Goal: Information Seeking & Learning: Learn about a topic

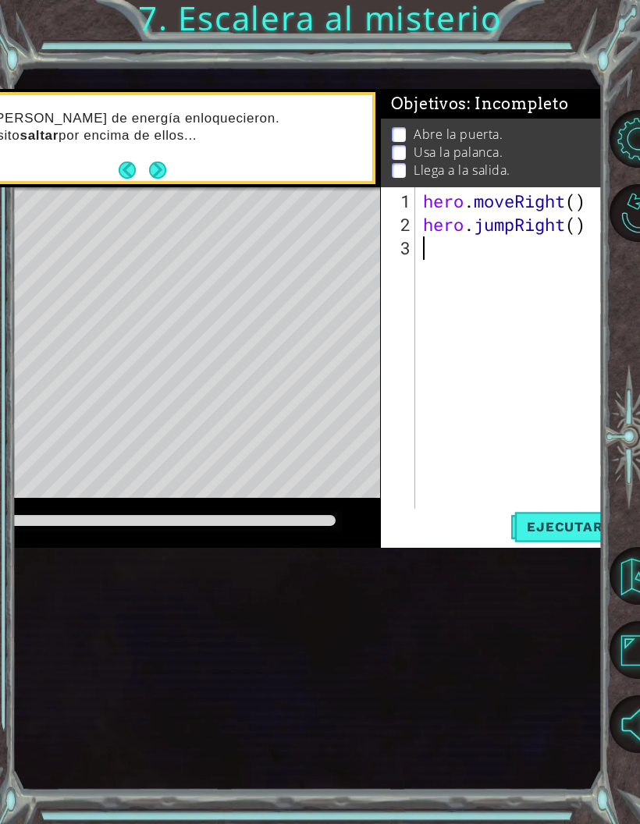
click at [293, 34] on div "1 ההההההההההההההההההההההההההההההההההההההההההההההההההההההההההההההההההההההההההההה…" at bounding box center [320, 412] width 640 height 824
click at [314, 18] on div "1 ההההההההההההההההההההההההההההההההההההההההההההההההההההההההההההההההההההההההההההה…" at bounding box center [320, 412] width 640 height 824
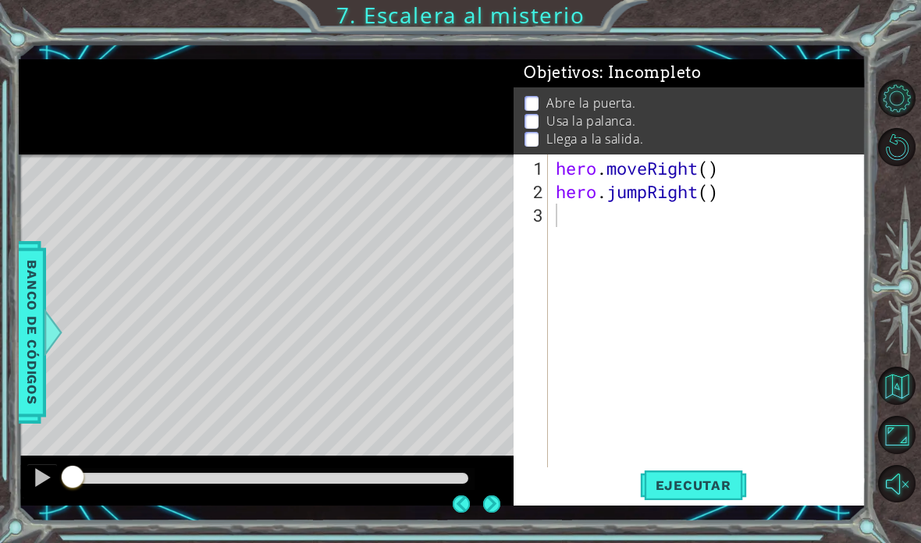
scroll to position [62, 0]
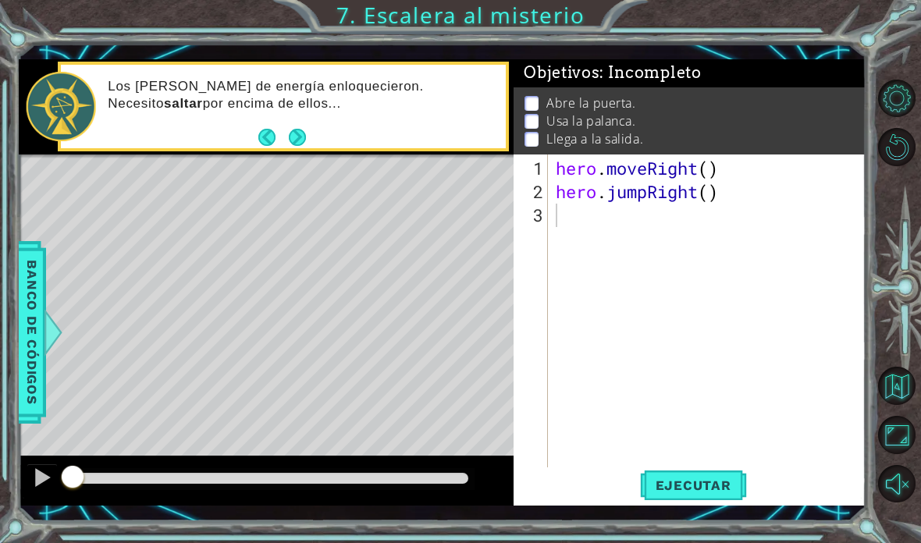
click at [639, 496] on button "Ejecutar" at bounding box center [693, 484] width 107 height 35
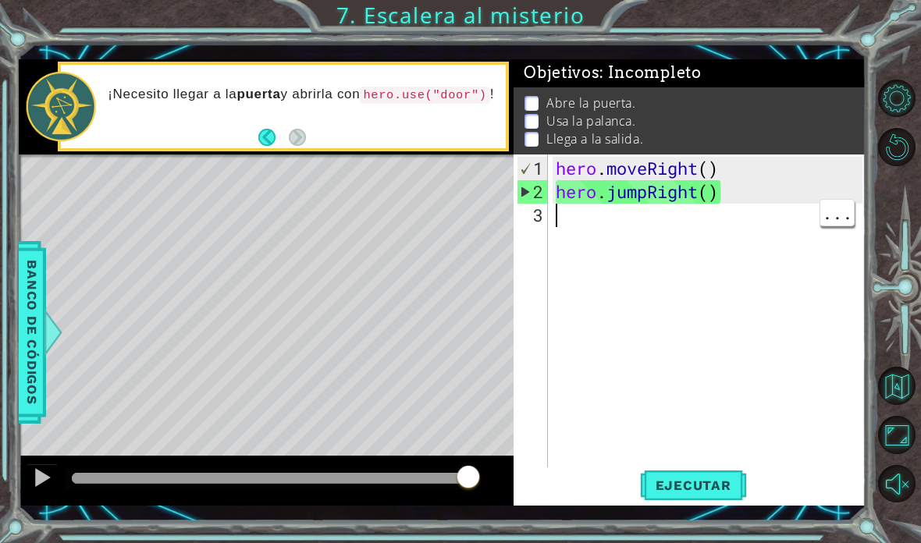
click at [589, 225] on div "hero . moveRight ( ) hero . jumpRight ( )" at bounding box center [711, 344] width 318 height 375
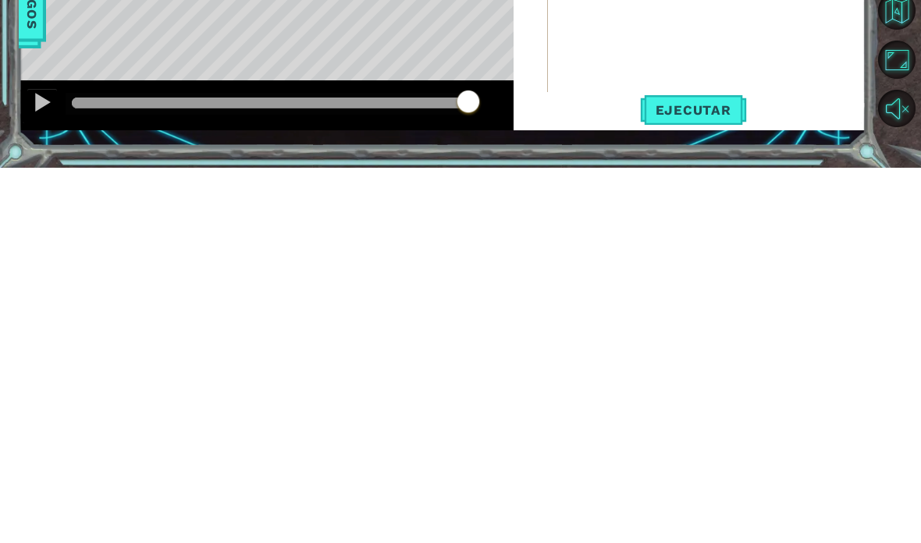
scroll to position [27, 151]
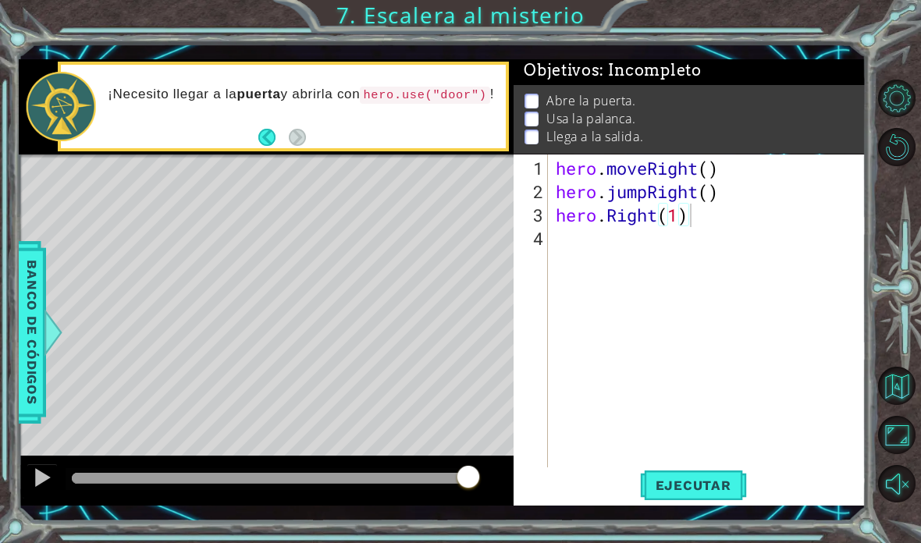
click at [639, 496] on button "Ejecutar" at bounding box center [693, 484] width 107 height 35
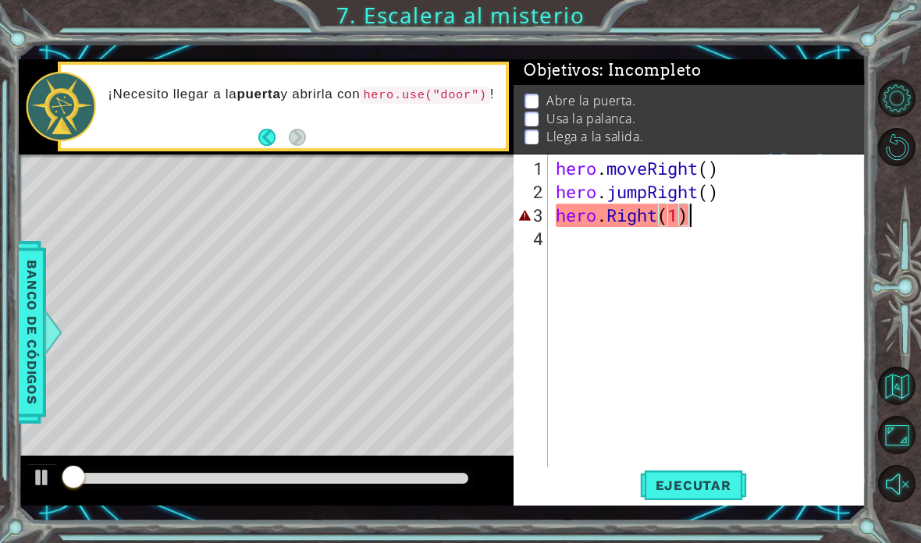
scroll to position [27, 85]
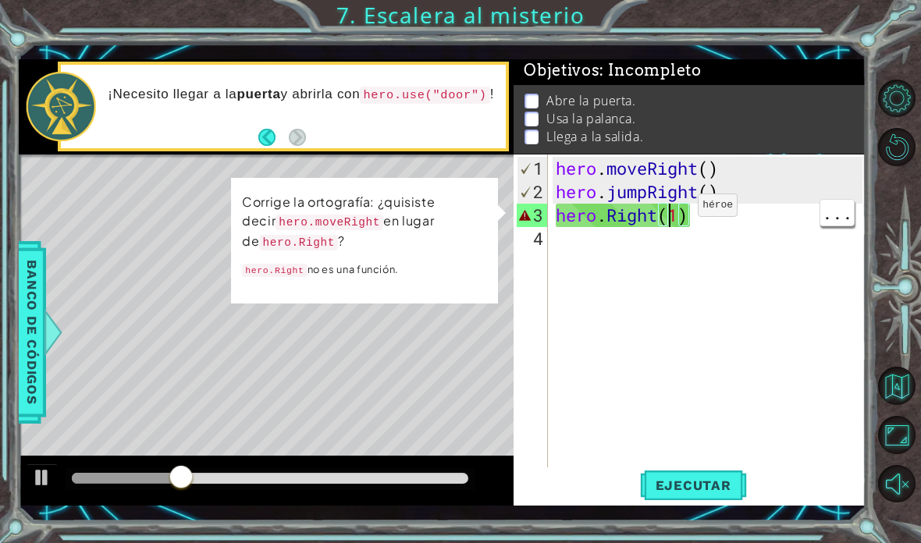
click at [639, 212] on div "hero . moveRight ( ) hero . jumpRight ( ) hero . Right ( 1 )" at bounding box center [711, 344] width 318 height 375
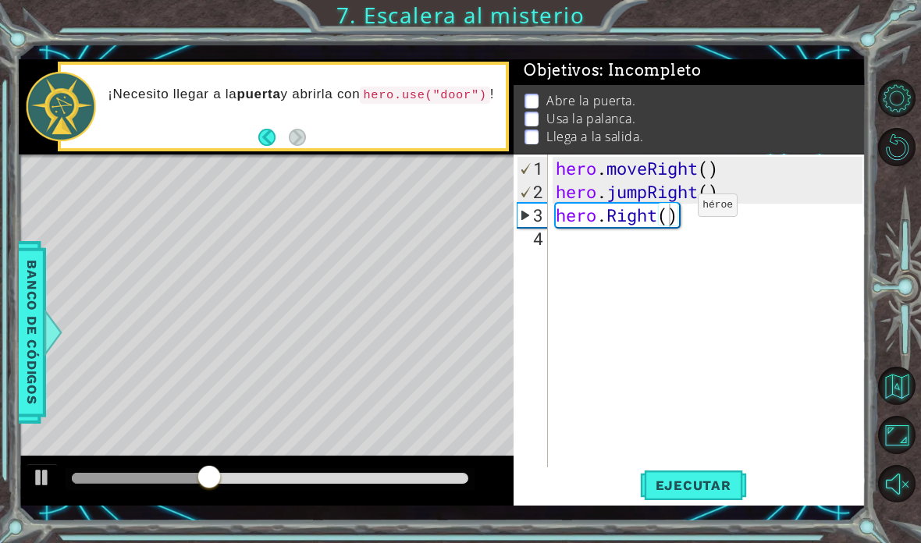
click at [639, 483] on span "Ejecutar" at bounding box center [693, 486] width 107 height 16
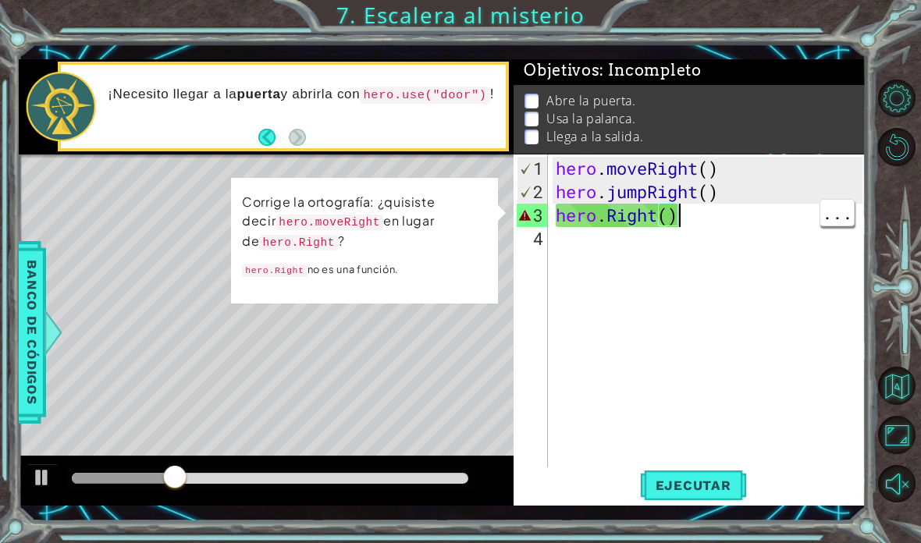
click at [639, 213] on div "hero . moveRight ( ) hero . jumpRight ( ) hero . Right ( )" at bounding box center [711, 344] width 318 height 375
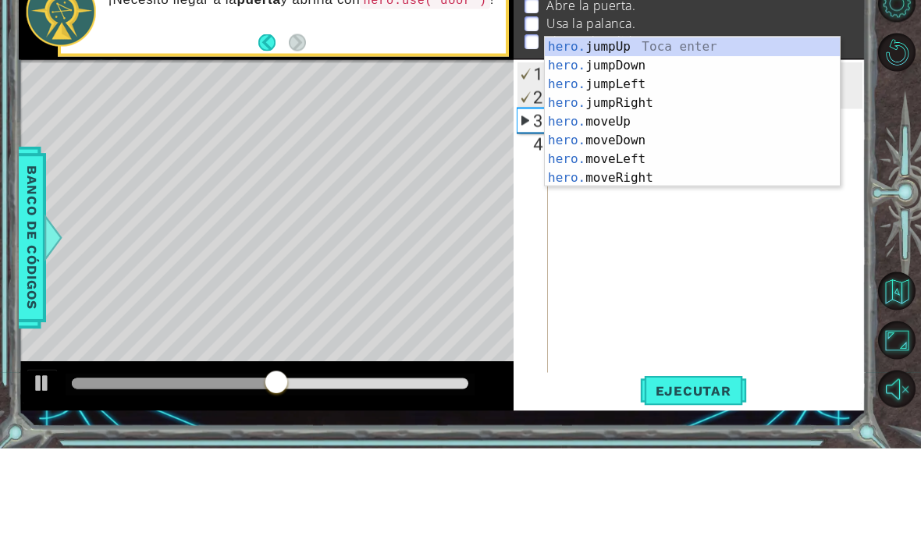
scroll to position [19, 0]
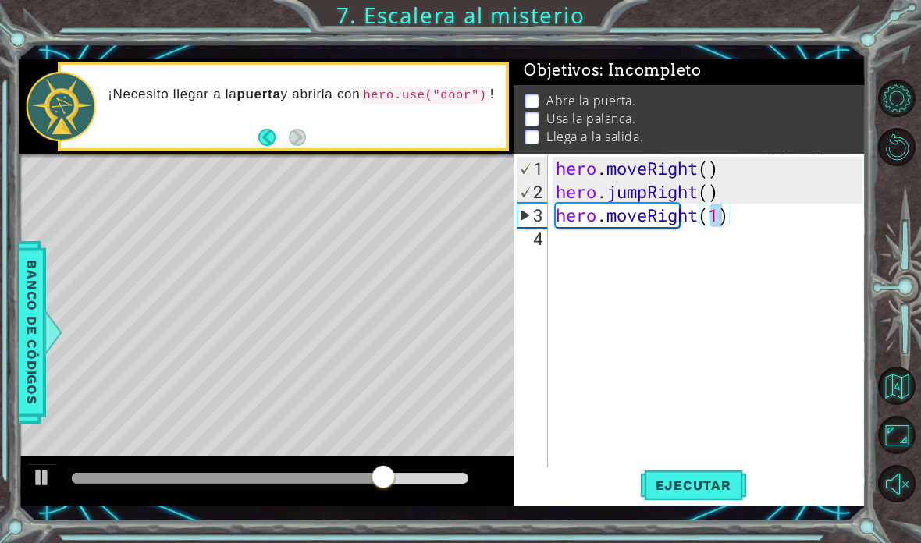
click at [639, 486] on span "Ejecutar" at bounding box center [693, 486] width 107 height 16
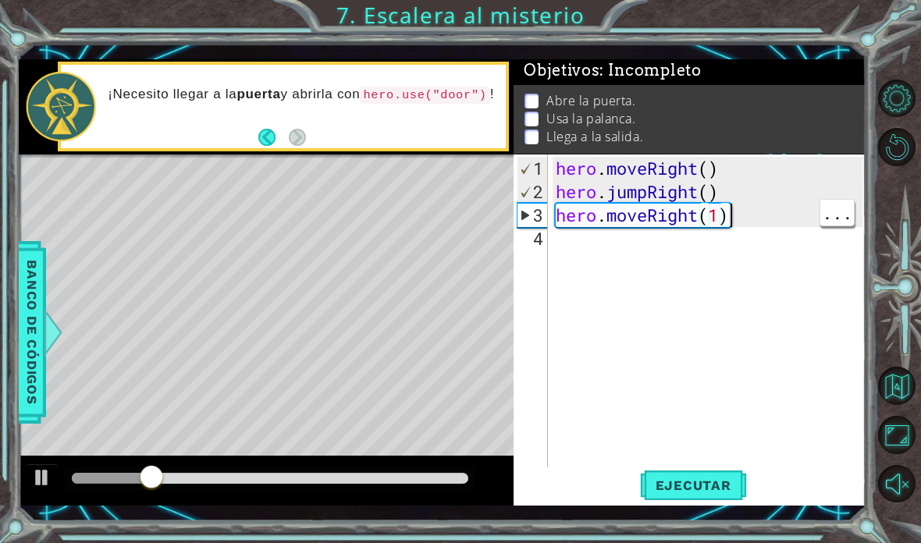
click at [639, 213] on div "hero . moveRight ( ) hero . jumpRight ( ) hero . moveRight ( 1 )" at bounding box center [711, 344] width 318 height 375
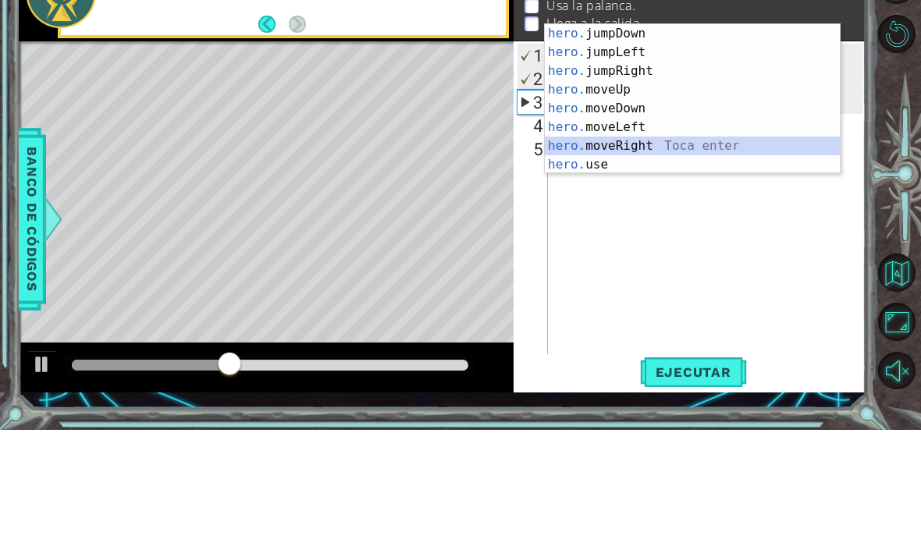
scroll to position [0, 0]
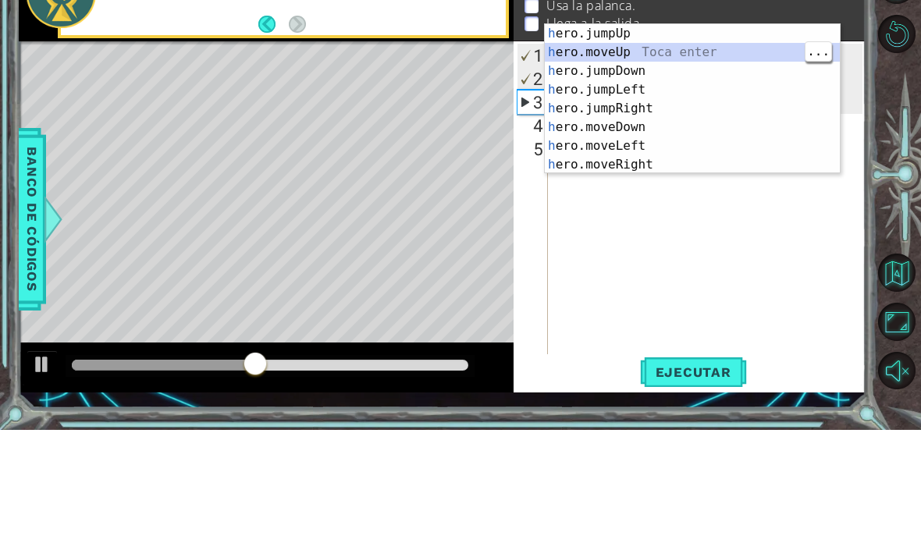
click at [639, 137] on div "h ero.jumpUp Toca enter h ero.moveUp Toca enter h ero.jumpDown Toca enter h ero…" at bounding box center [692, 230] width 295 height 187
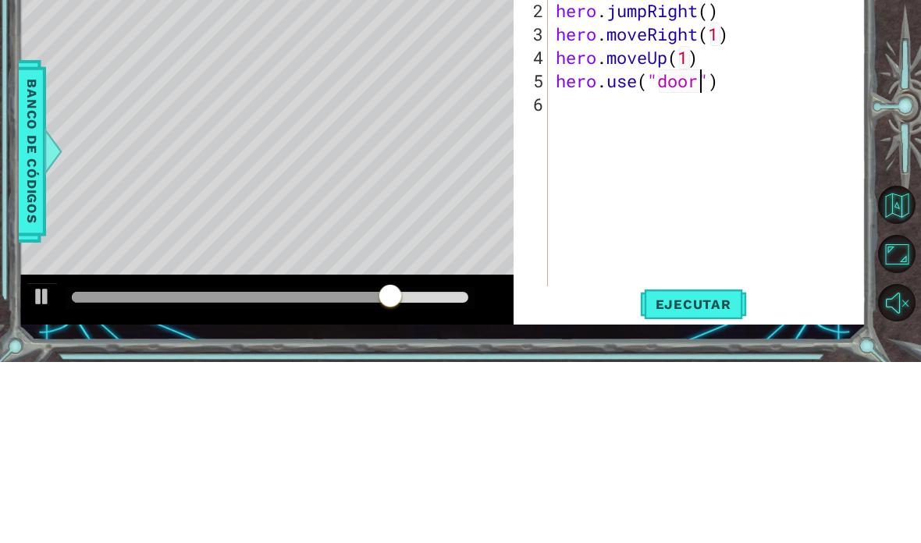
scroll to position [27, 69]
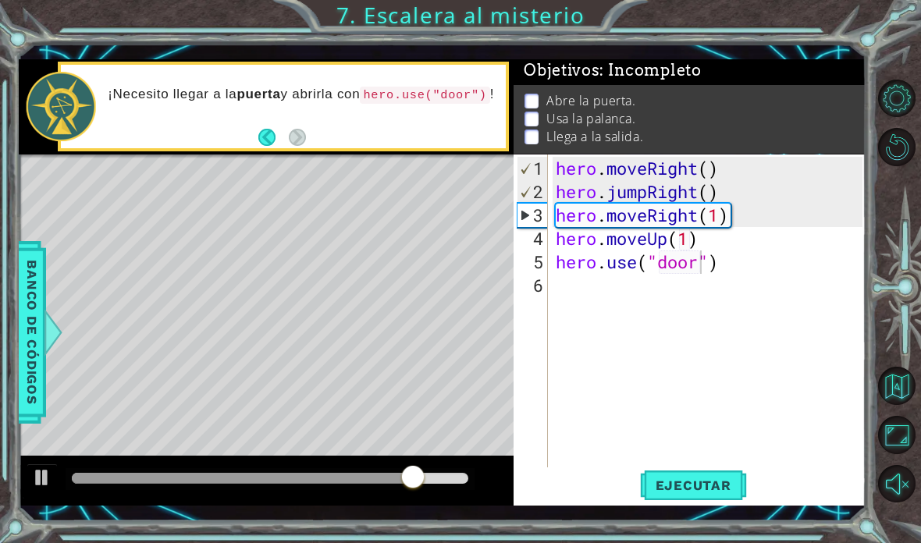
click at [639, 498] on button "Ejecutar" at bounding box center [693, 484] width 107 height 35
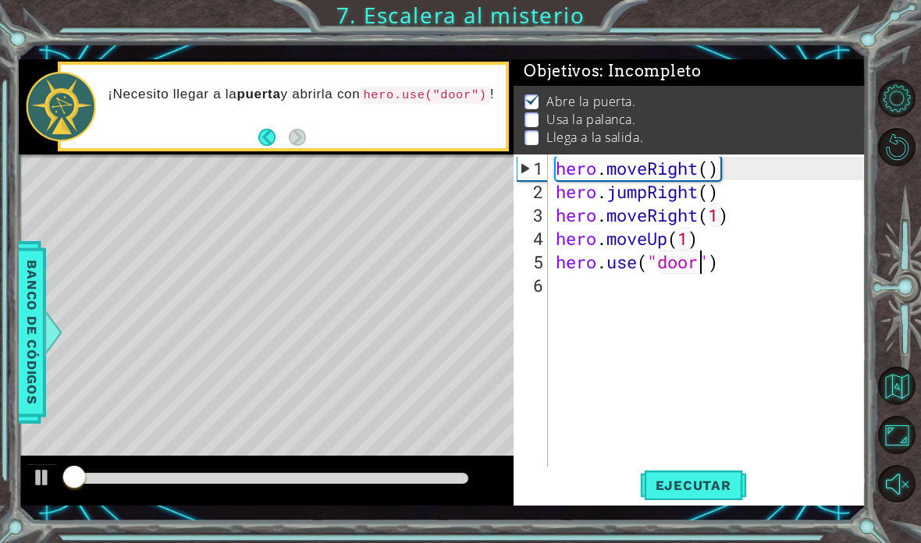
scroll to position [1, 0]
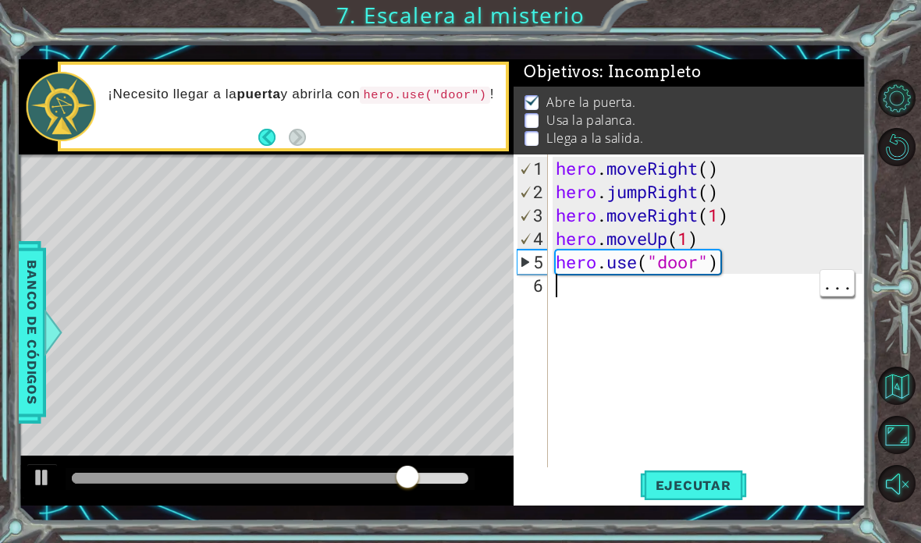
click at [588, 301] on div "hero . moveRight ( ) hero . jumpRight ( ) hero . moveRight ( 1 ) hero . moveUp …" at bounding box center [711, 344] width 318 height 375
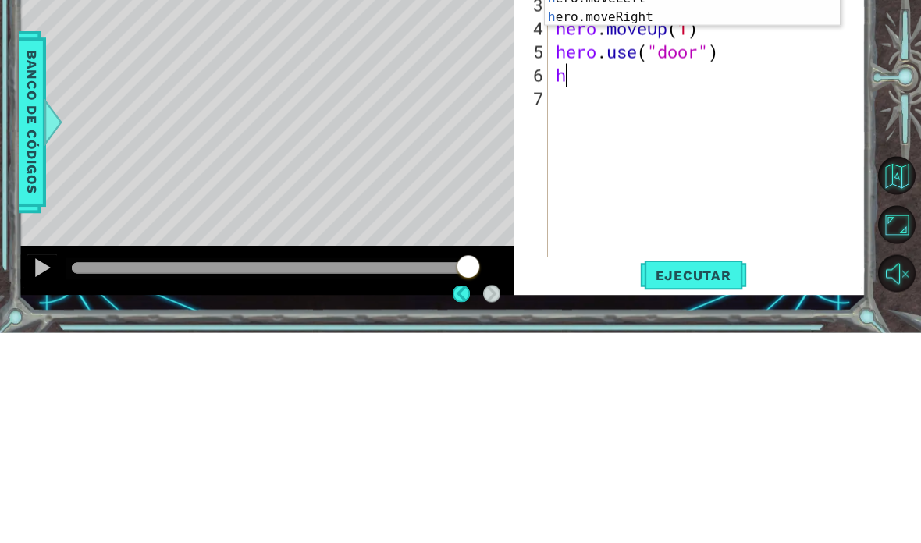
scroll to position [0, 0]
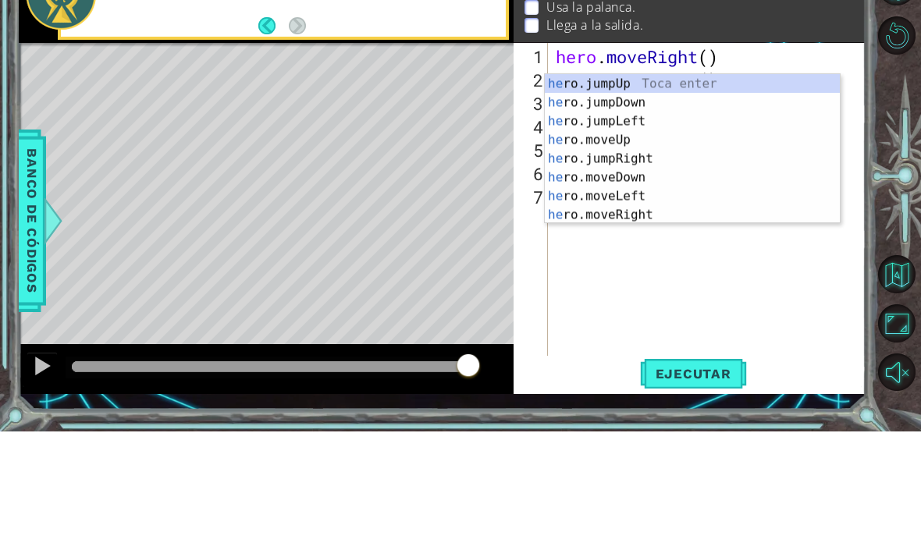
click at [639, 186] on div "he ro.jumpUp Toca enter he ro.jumpDown Toca enter he ro.jumpLeft Toca enter he …" at bounding box center [692, 279] width 295 height 187
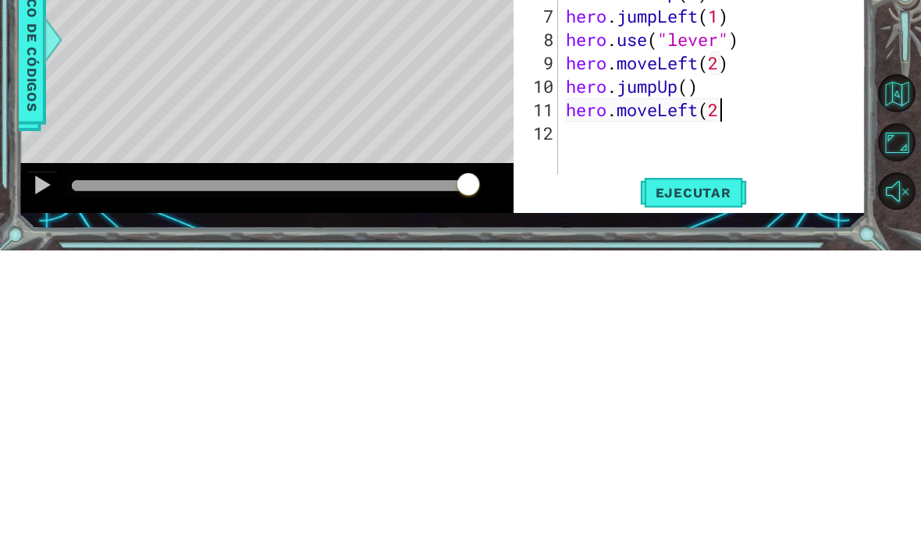
scroll to position [27, 48]
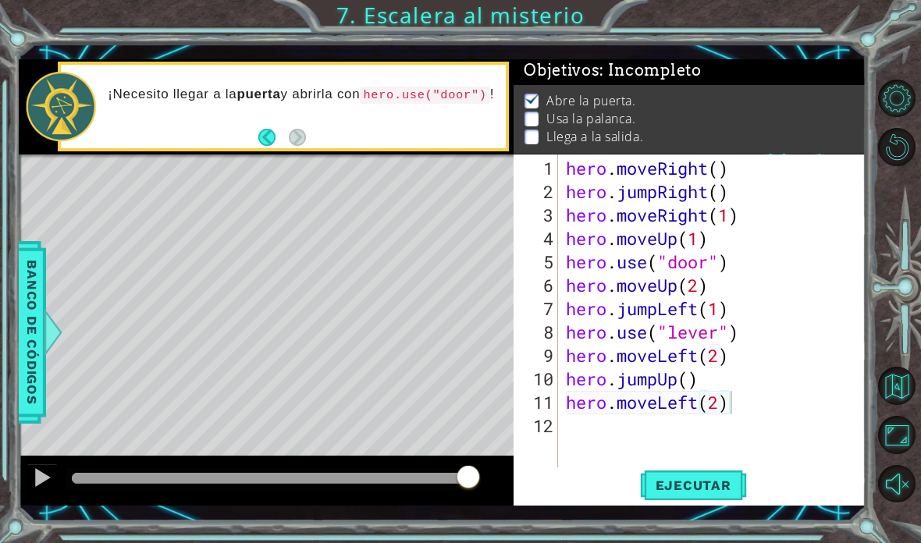
click at [639, 490] on span "Ejecutar" at bounding box center [693, 486] width 107 height 16
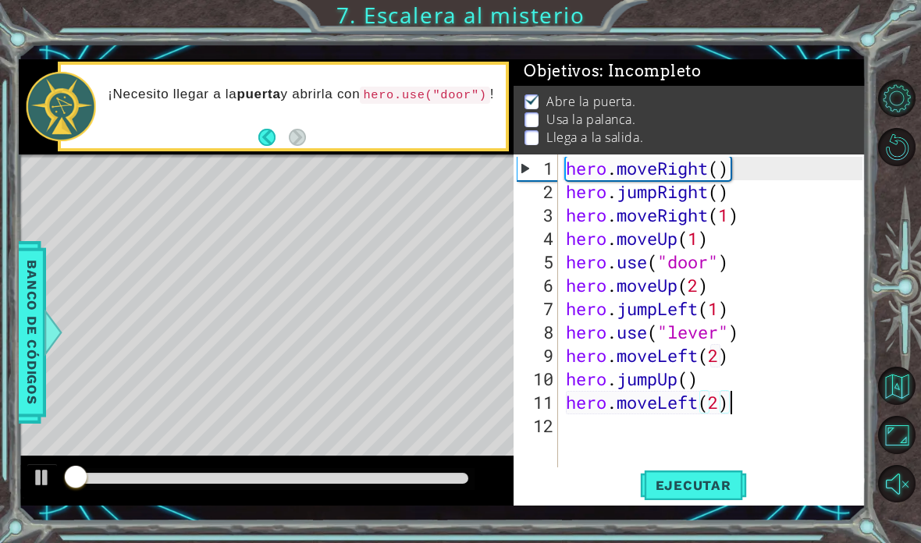
scroll to position [1, 0]
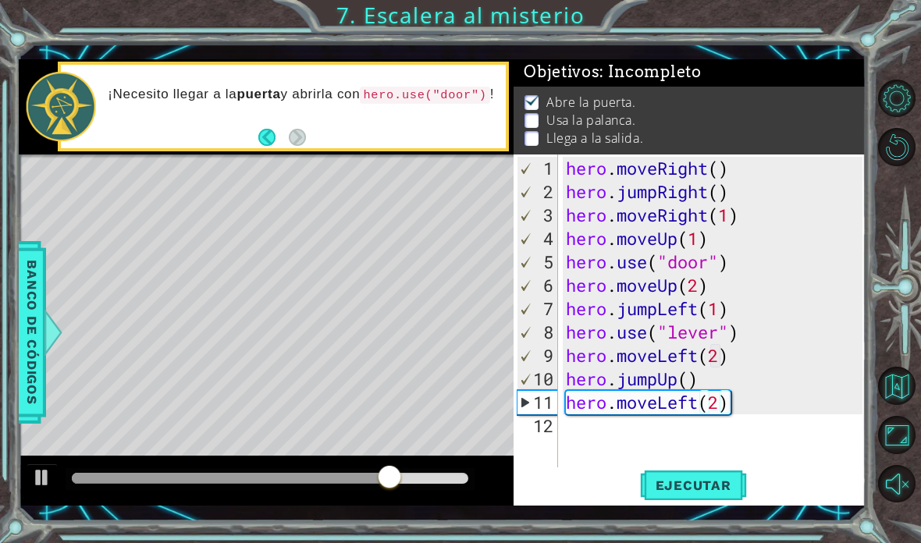
click at [639, 496] on button "Ejecutar" at bounding box center [693, 484] width 107 height 35
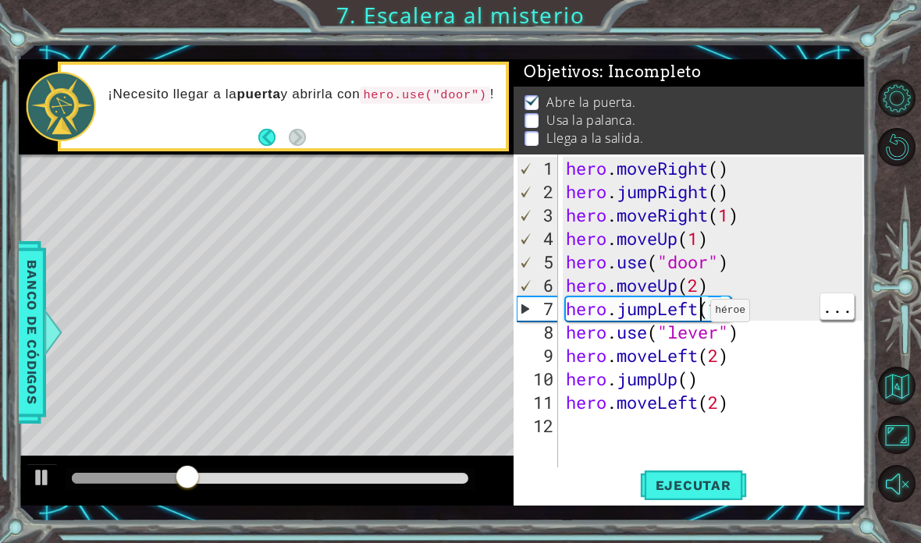
click at [639, 313] on div "hero . moveRight ( ) hero . jumpRight ( ) hero . moveRight ( 1 ) hero . moveUp …" at bounding box center [717, 344] width 308 height 375
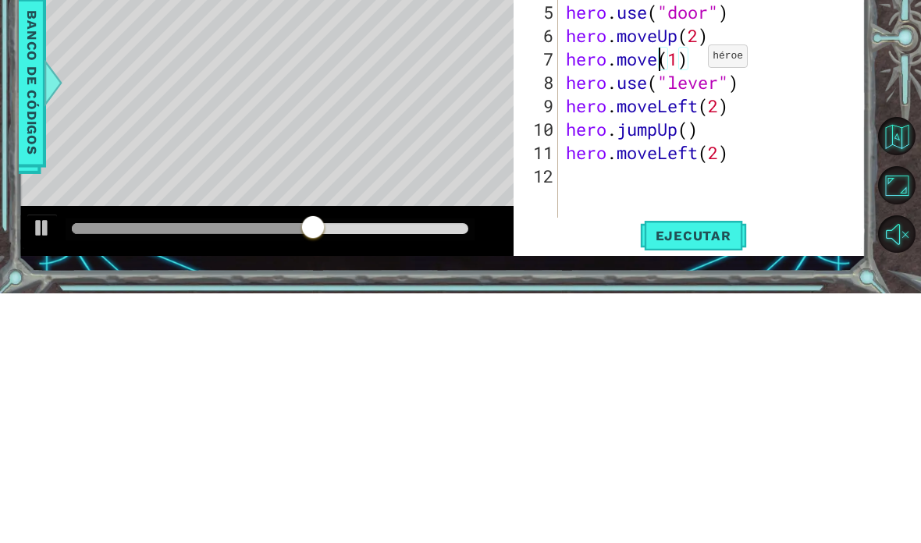
scroll to position [27, 69]
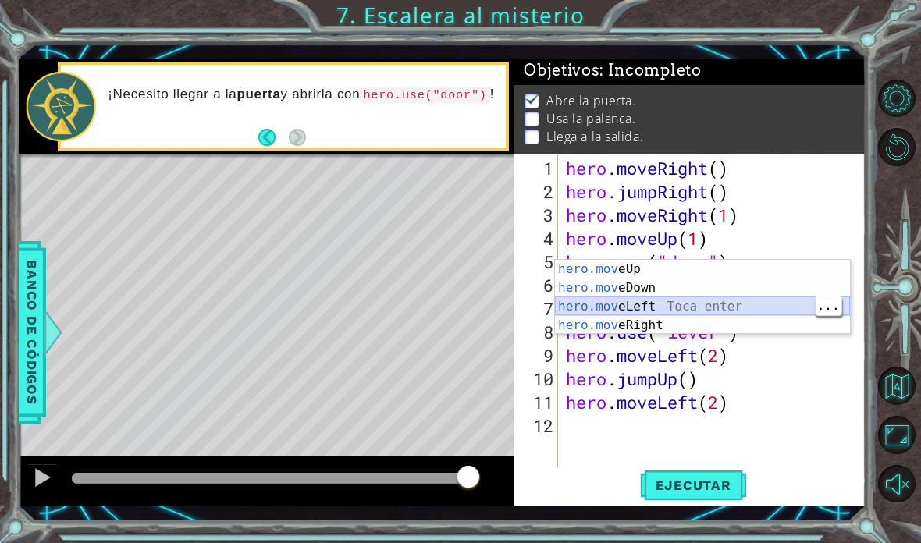
click at [639, 307] on div "hero.mov eUp Toca enter hero.mov eDown Toca enter hero.mov eLeft Toca enter her…" at bounding box center [702, 316] width 295 height 112
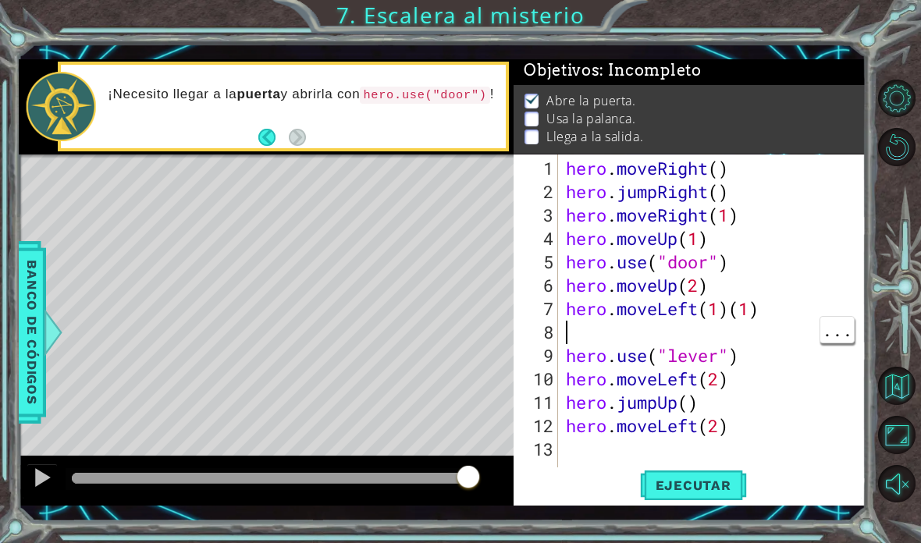
click at [639, 332] on div "hero . moveRight ( ) hero . jumpRight ( ) hero . moveRight ( 1 ) hero . moveUp …" at bounding box center [717, 344] width 308 height 375
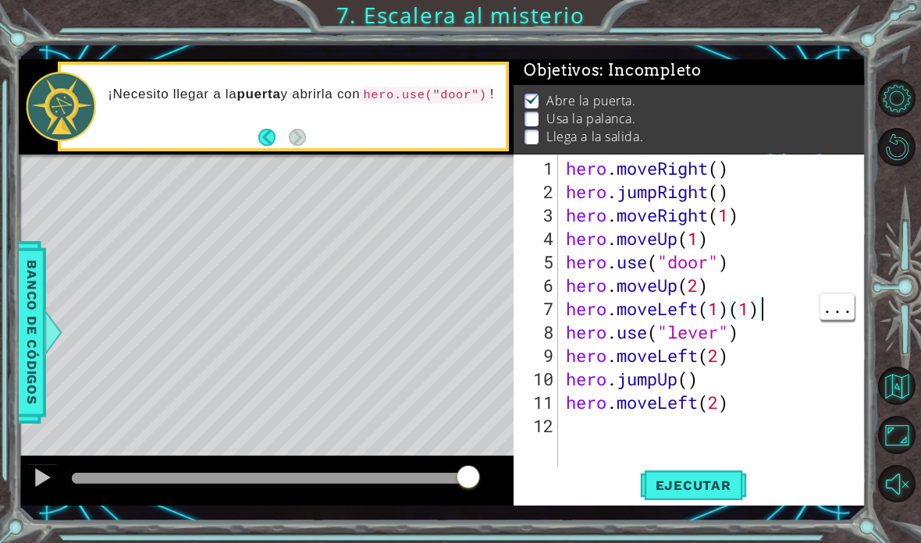
click at [639, 304] on div "hero . moveRight ( ) hero . jumpRight ( ) hero . moveRight ( 1 ) hero . moveUp …" at bounding box center [717, 344] width 308 height 375
click at [639, 481] on span "Ejecutar" at bounding box center [693, 486] width 107 height 16
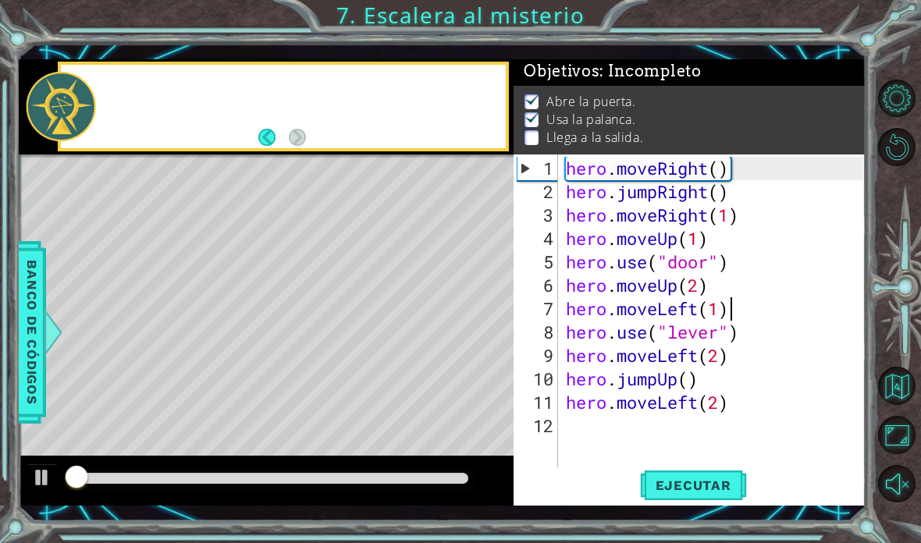
scroll to position [1, 0]
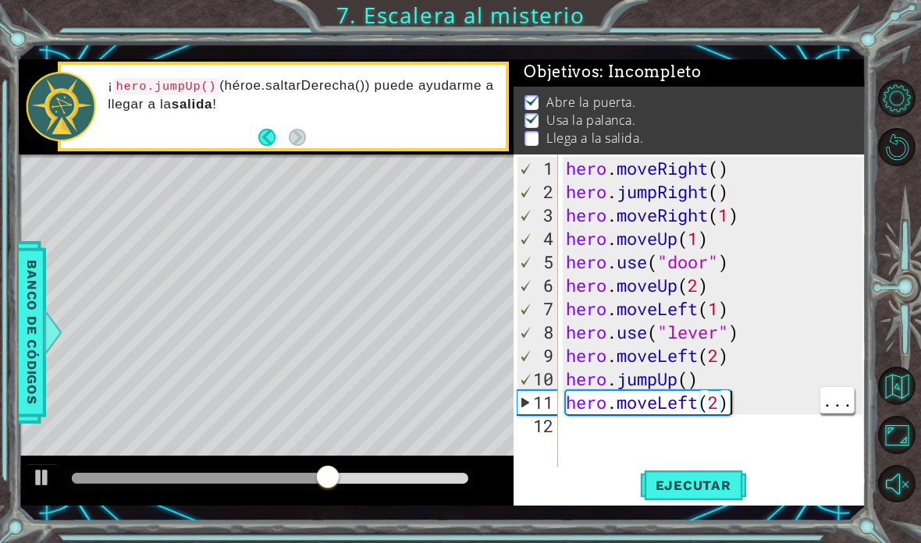
click at [639, 395] on div "hero . moveRight ( ) hero . jumpRight ( ) hero . moveRight ( 1 ) hero . moveUp …" at bounding box center [717, 344] width 308 height 375
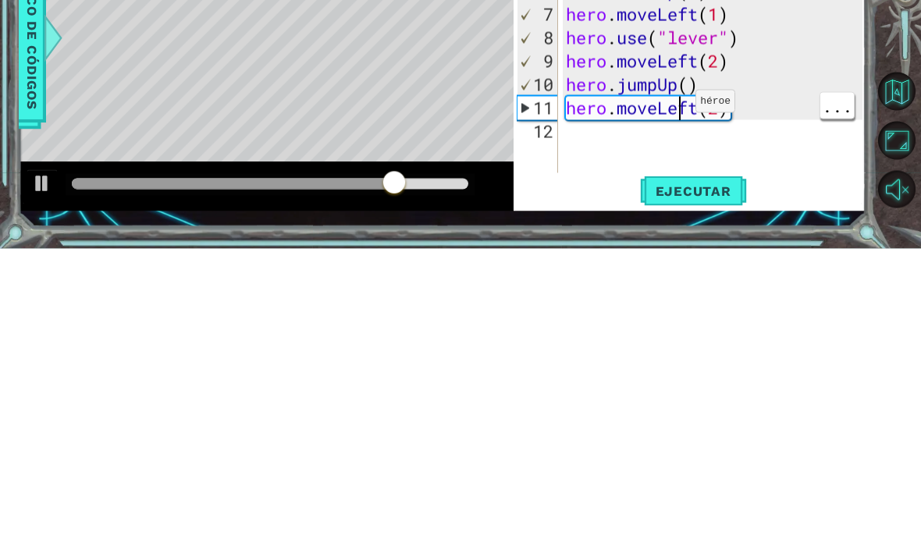
click at [639, 157] on div "hero . moveRight ( ) hero . jumpRight ( ) hero . moveRight ( 1 ) hero . moveUp …" at bounding box center [717, 344] width 308 height 375
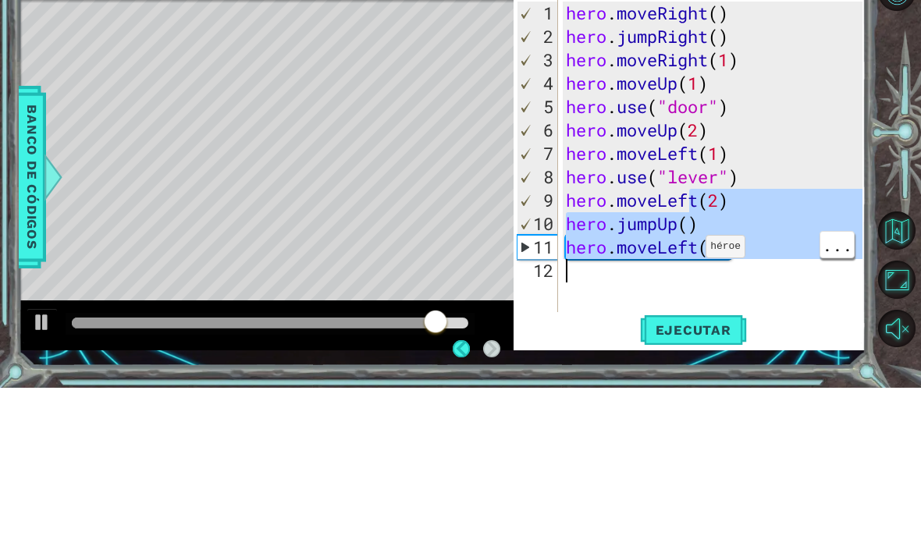
scroll to position [53, 0]
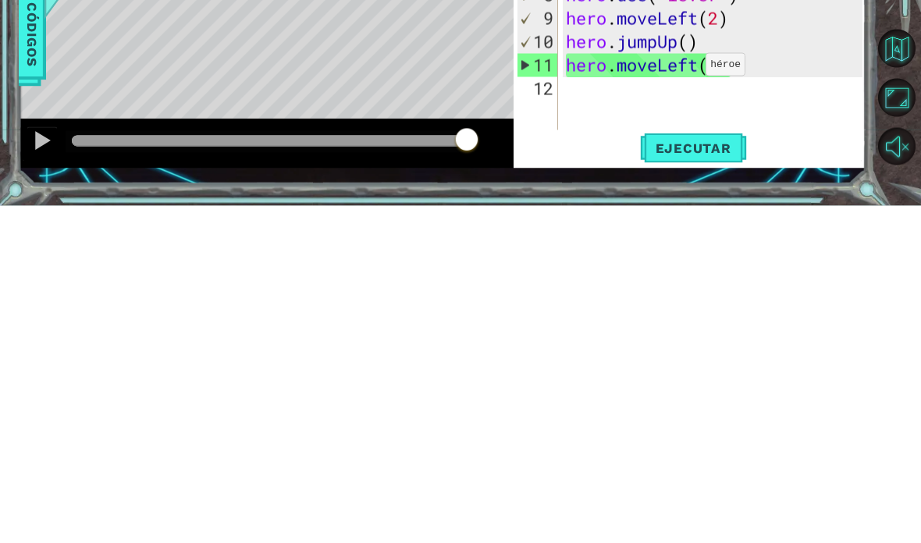
click at [639, 157] on div "hero . moveRight ( ) hero . jumpRight ( ) hero . moveRight ( 1 ) hero . moveUp …" at bounding box center [717, 344] width 308 height 375
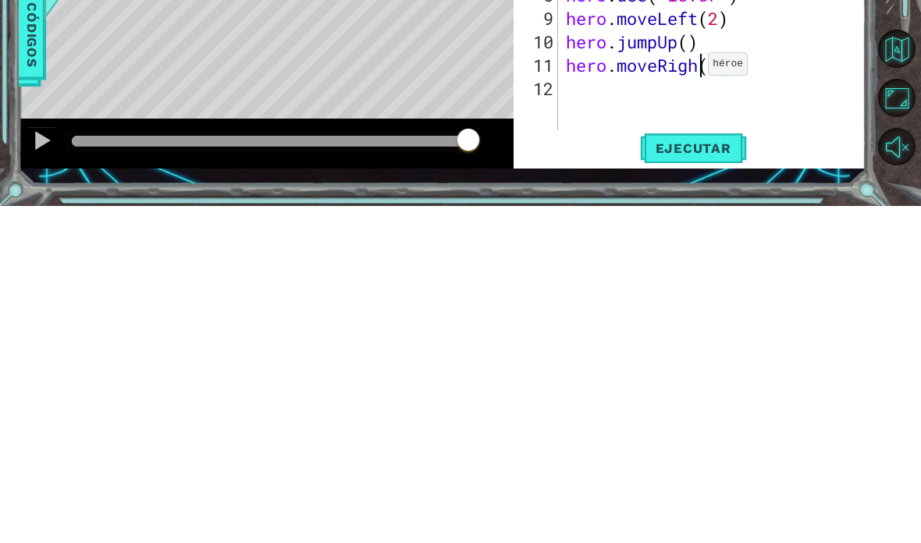
scroll to position [27, 48]
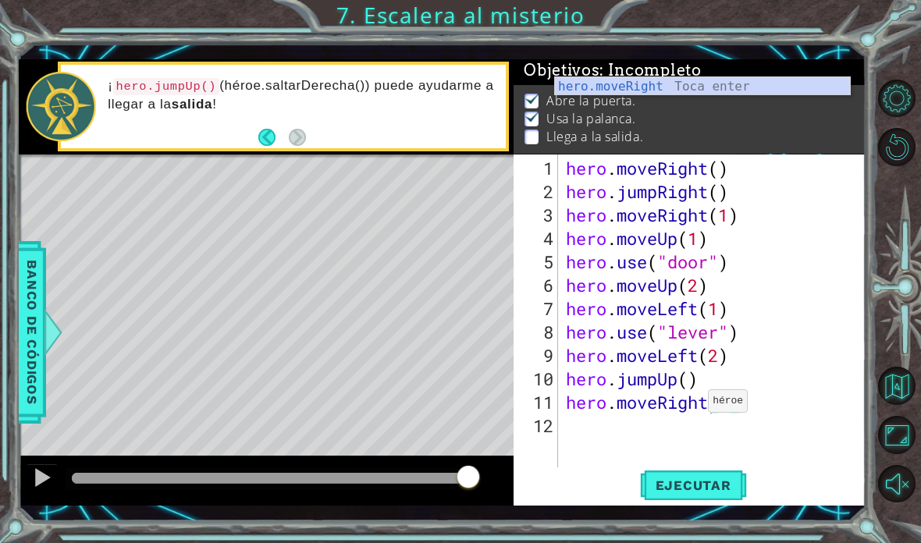
type textarea "abcde fg"
click at [639, 484] on span "Ejecutar" at bounding box center [693, 486] width 107 height 16
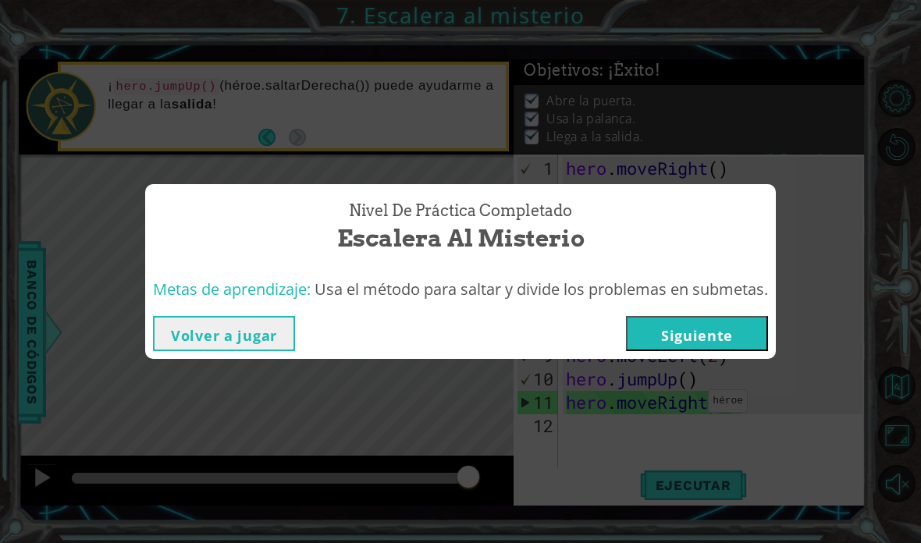
click at [246, 325] on button "Volver a jugar" at bounding box center [224, 333] width 142 height 35
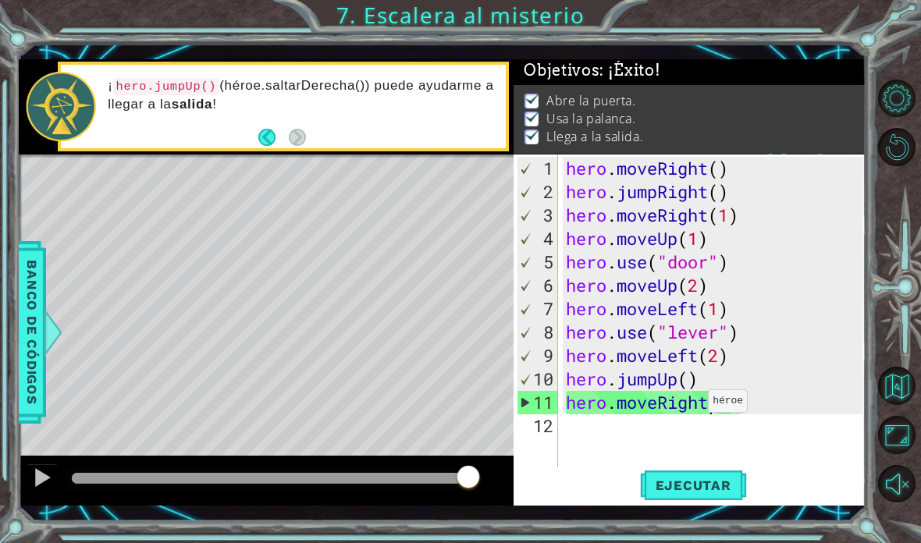
click at [639, 90] on button "Opciones de nivel" at bounding box center [897, 99] width 38 height 38
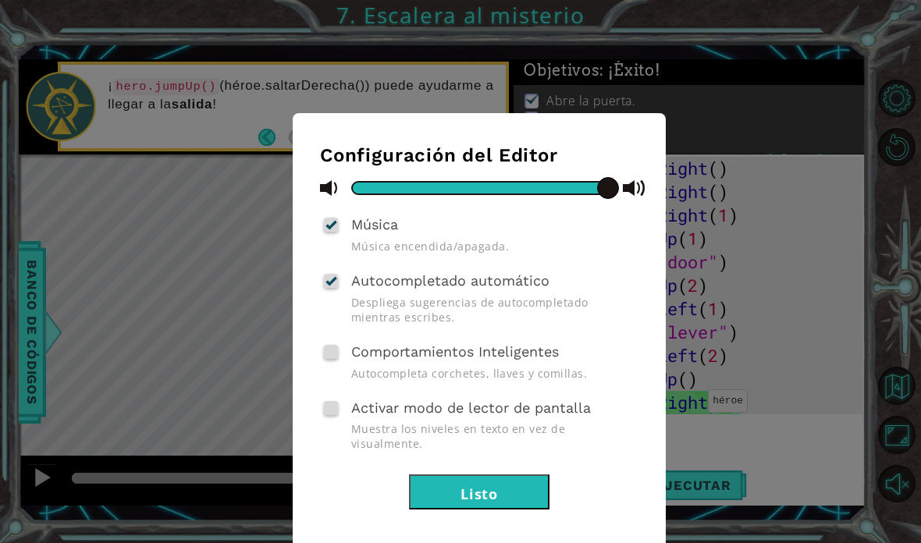
click at [426, 474] on button "Listo" at bounding box center [479, 491] width 140 height 35
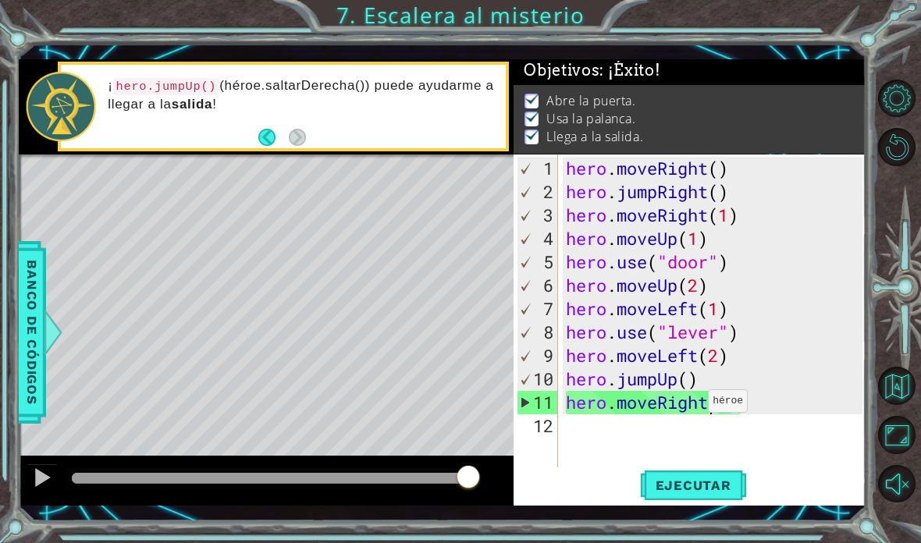
click at [639, 118] on button "Opciones de nivel" at bounding box center [897, 99] width 38 height 38
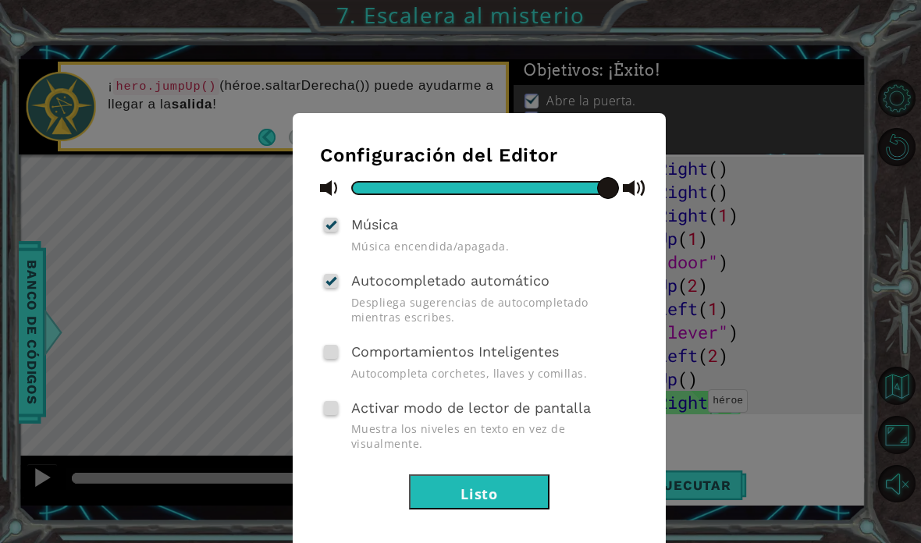
click at [639, 186] on div "Configuración del Editor Música Música encendida/apagada. Autocompletado automá…" at bounding box center [460, 271] width 921 height 543
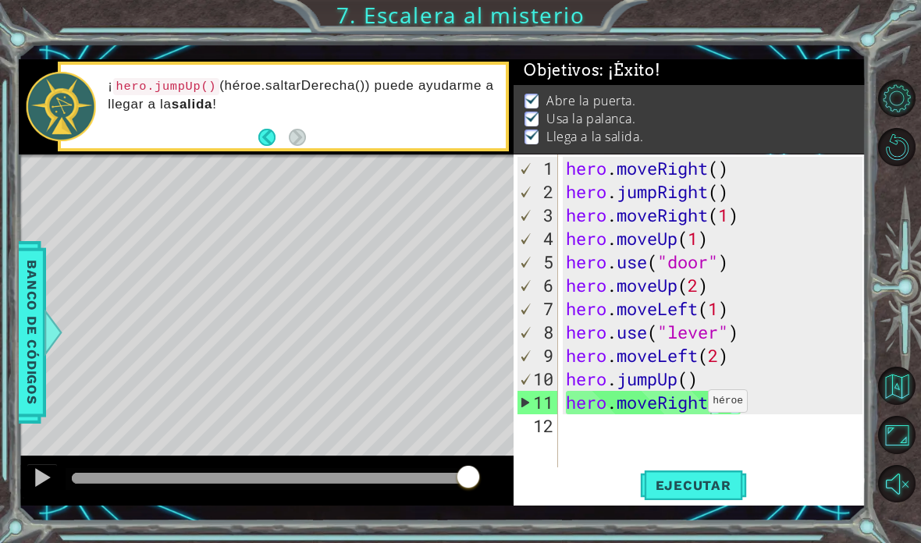
click at [639, 222] on div at bounding box center [899, 291] width 41 height 435
click at [639, 162] on button "Reiniciar nivel" at bounding box center [897, 147] width 38 height 38
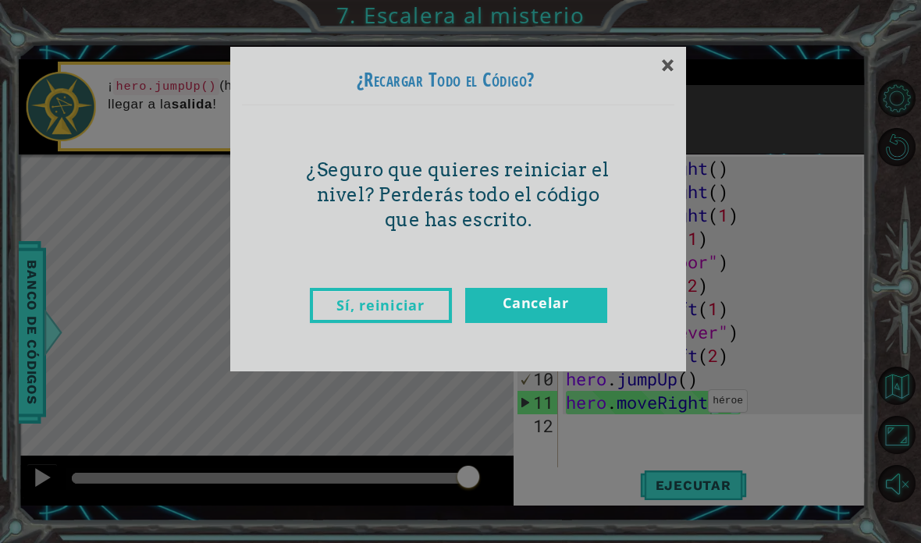
click at [581, 299] on link "Cancelar" at bounding box center [536, 305] width 142 height 35
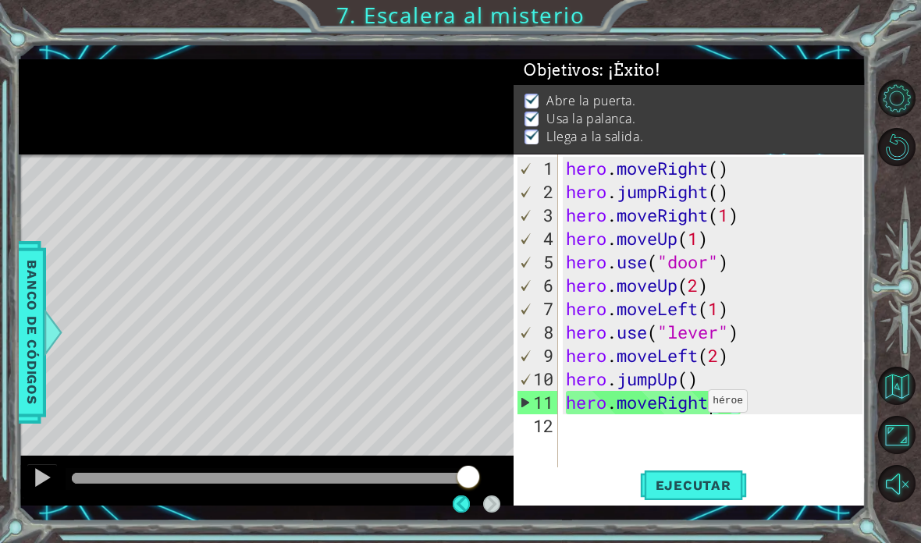
scroll to position [62, 0]
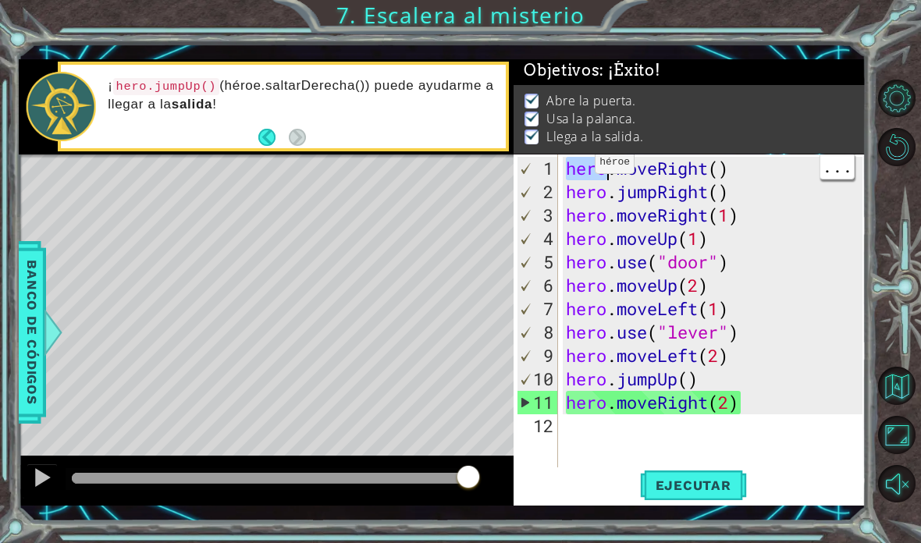
click at [574, 165] on div "hero . moveRight ( ) hero . jumpRight ( ) hero . moveRight ( 1 ) hero . moveUp …" at bounding box center [717, 344] width 308 height 375
click at [575, 159] on div "hero . moveRight ( ) hero . jumpRight ( ) hero . moveRight ( 1 ) hero . moveUp …" at bounding box center [717, 344] width 308 height 375
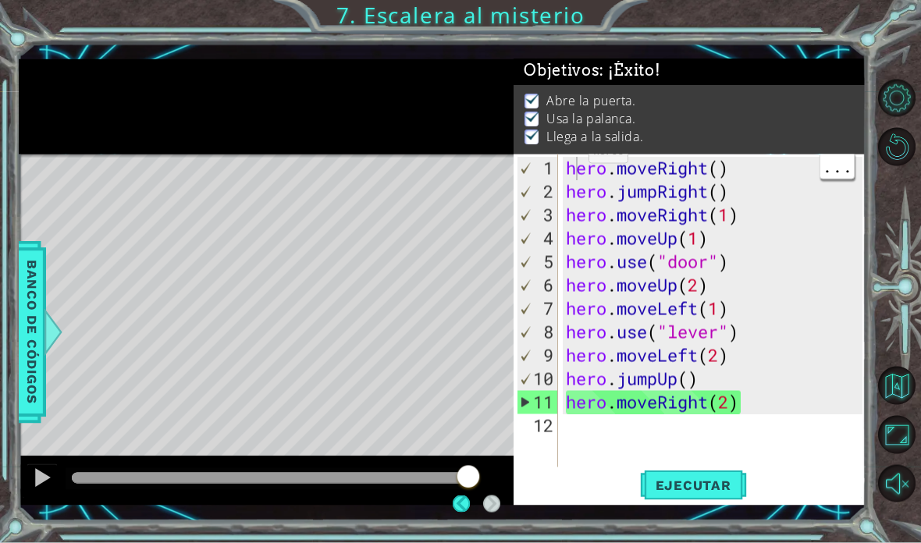
scroll to position [43, 0]
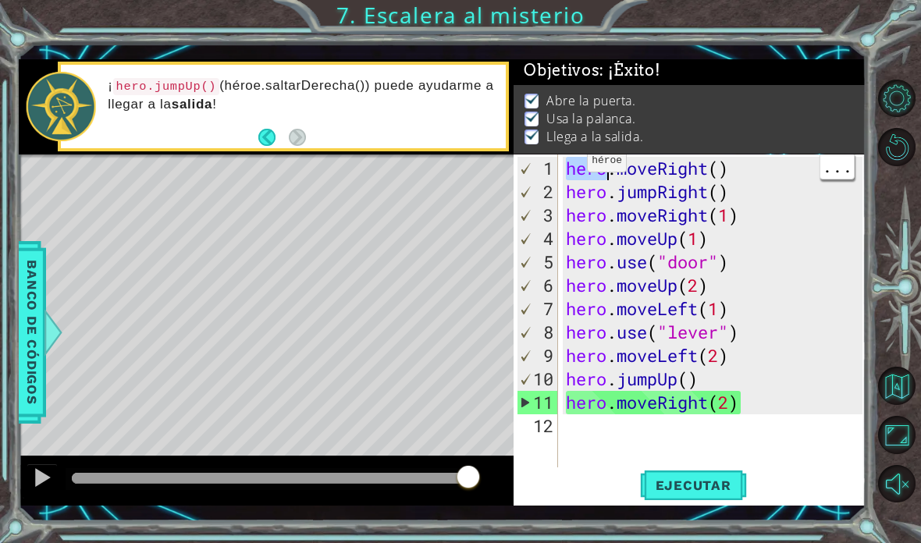
click at [573, 168] on div "hero . moveRight ( ) hero . jumpRight ( ) hero . moveRight ( 1 ) hero . moveUp …" at bounding box center [717, 344] width 308 height 375
click at [579, 167] on div "hero . moveRight ( ) hero . jumpRight ( ) hero . moveRight ( 1 ) hero . moveUp …" at bounding box center [717, 344] width 308 height 375
click at [580, 163] on div "hero . moveRight ( ) hero . jumpRight ( ) hero . moveRight ( 1 ) hero . moveUp …" at bounding box center [717, 344] width 308 height 375
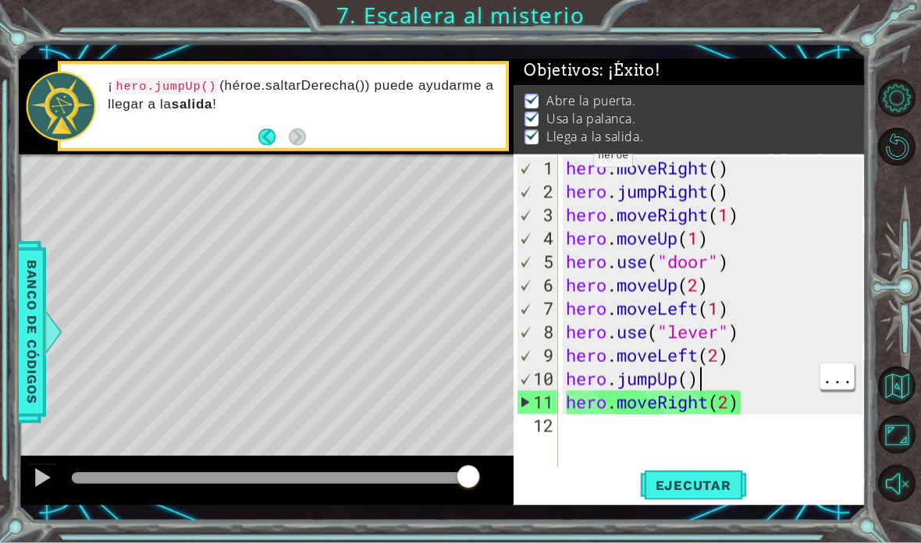
scroll to position [43, 0]
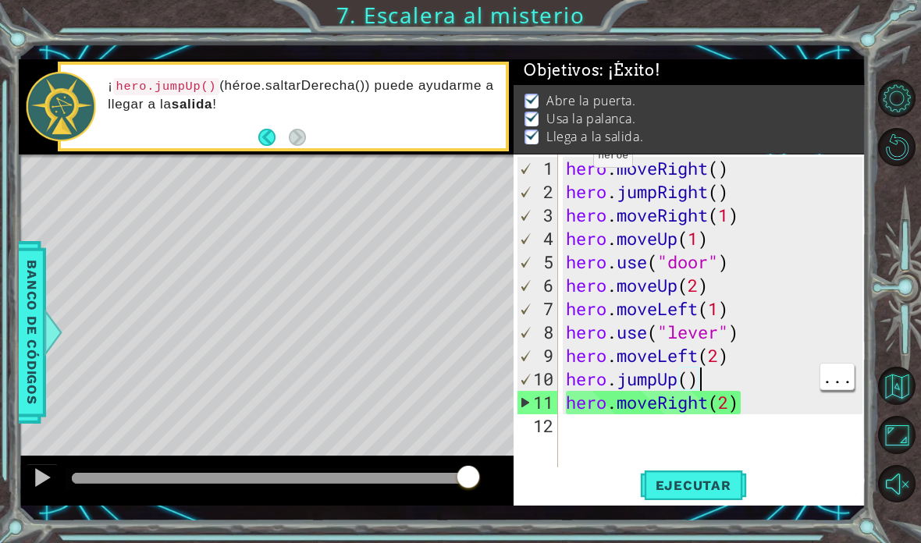
click at [639, 107] on li "Abre la puerta." at bounding box center [691, 101] width 334 height 18
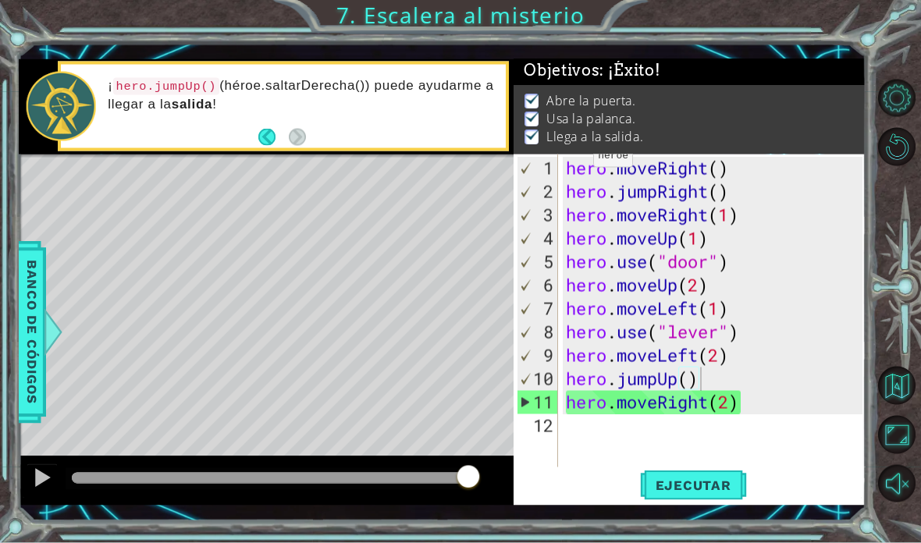
scroll to position [58, 0]
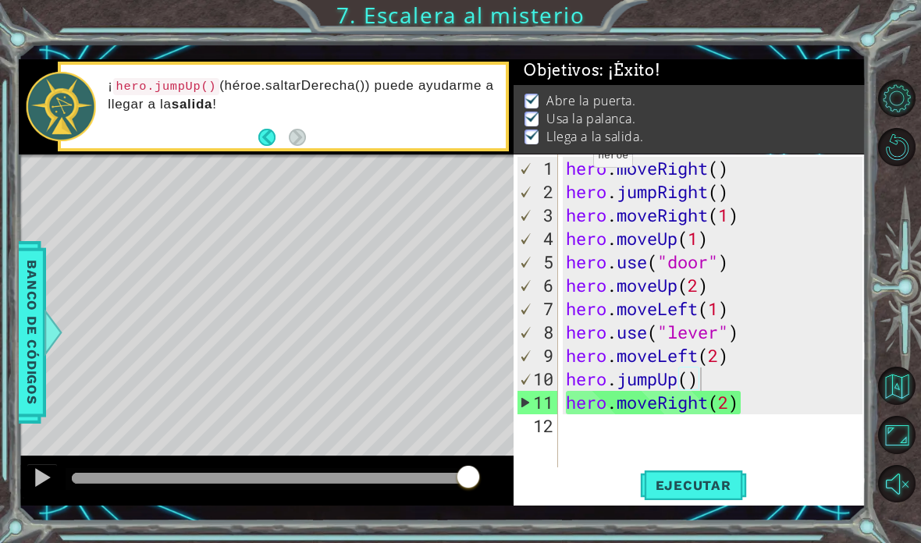
click at [539, 168] on div "1" at bounding box center [537, 168] width 41 height 23
click at [538, 157] on div "1 2 3 4 5 6 7 8 9 10 11 12" at bounding box center [537, 318] width 41 height 328
click at [557, 167] on div "1" at bounding box center [537, 168] width 41 height 23
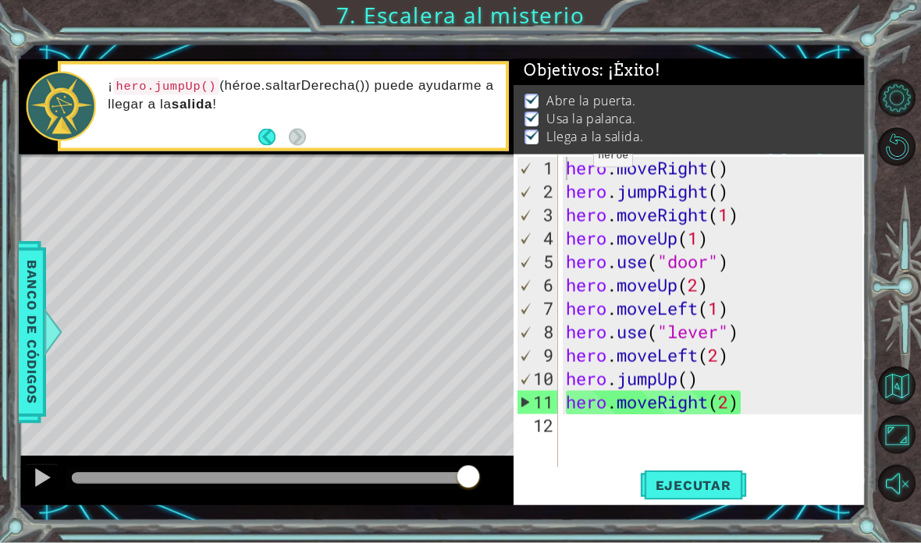
click at [639, 405] on button "Volver al mapa" at bounding box center [897, 386] width 38 height 38
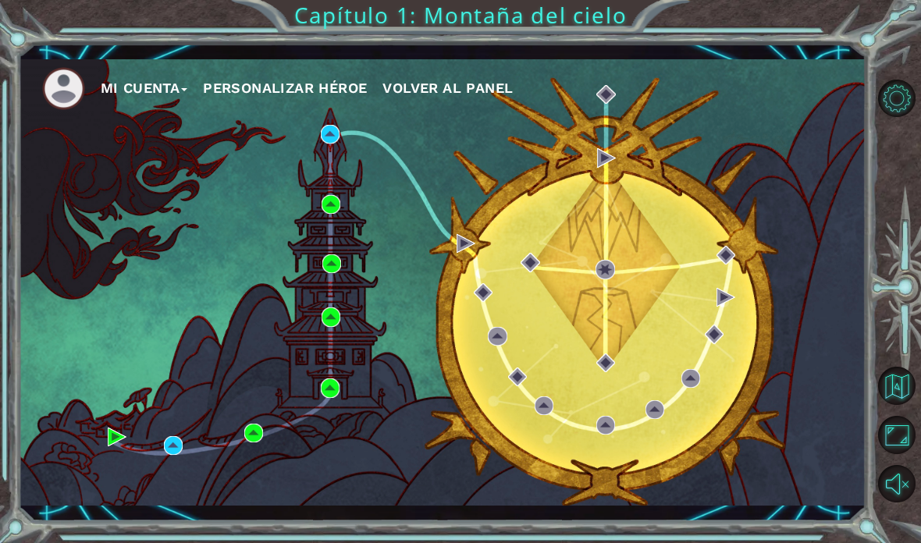
click at [180, 500] on div "Mi Cuenta Personalizar héroe Volver al panel" at bounding box center [442, 282] width 847 height 447
click at [186, 512] on div "Mi Cuenta Personalizar héroe Volver al panel" at bounding box center [442, 283] width 847 height 478
click at [187, 509] on div "Mi Cuenta Personalizar héroe Volver al panel" at bounding box center [442, 283] width 847 height 478
click at [121, 487] on div "Mi Cuenta Personalizar héroe Volver al panel" at bounding box center [442, 282] width 847 height 447
click at [118, 490] on div "Mi Cuenta Personalizar héroe Volver al panel" at bounding box center [442, 282] width 847 height 447
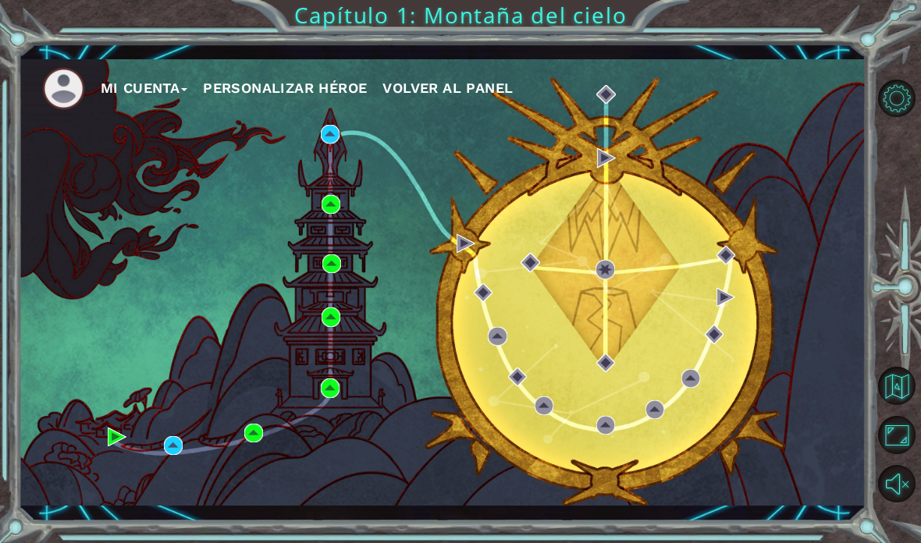
click at [63, 126] on div "Mi Cuenta Personalizar héroe Volver al panel" at bounding box center [442, 282] width 847 height 447
click at [639, 454] on button "Maximizar navegador" at bounding box center [897, 435] width 38 height 38
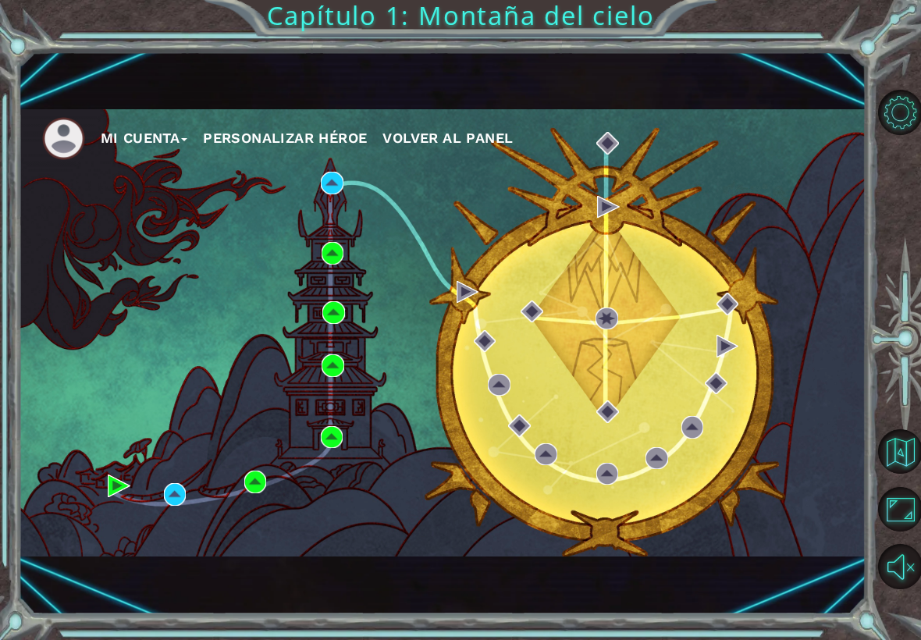
click at [639, 523] on button "Maximizar navegador" at bounding box center [900, 509] width 44 height 44
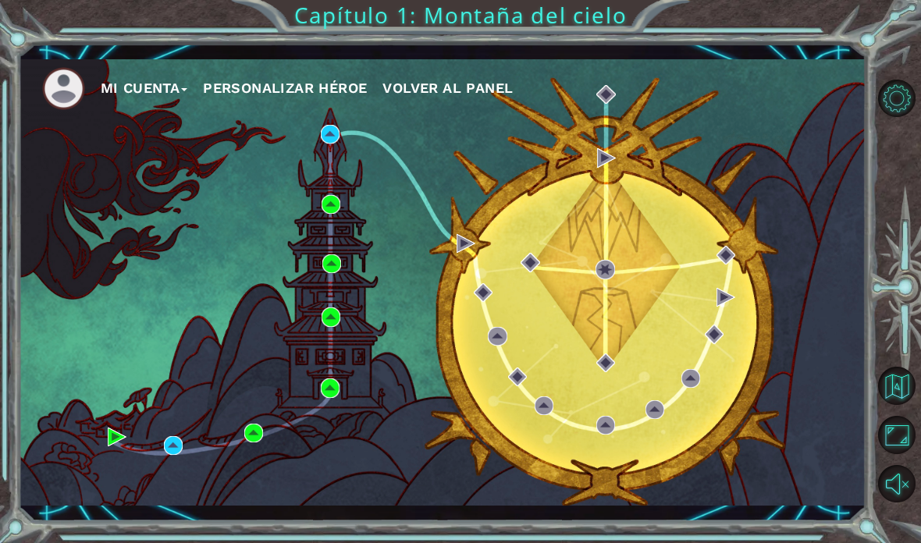
scroll to position [62, 0]
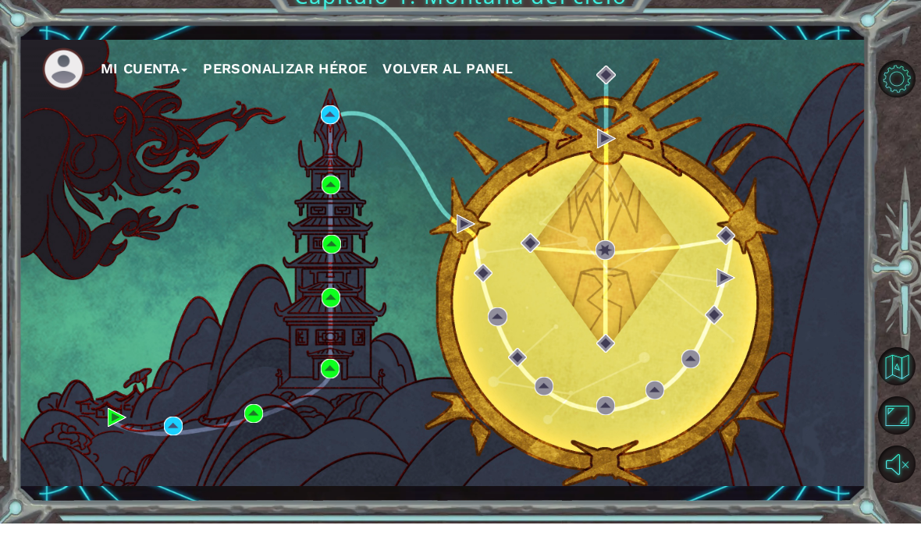
click at [639, 453] on button "Maximizar navegador" at bounding box center [897, 435] width 38 height 38
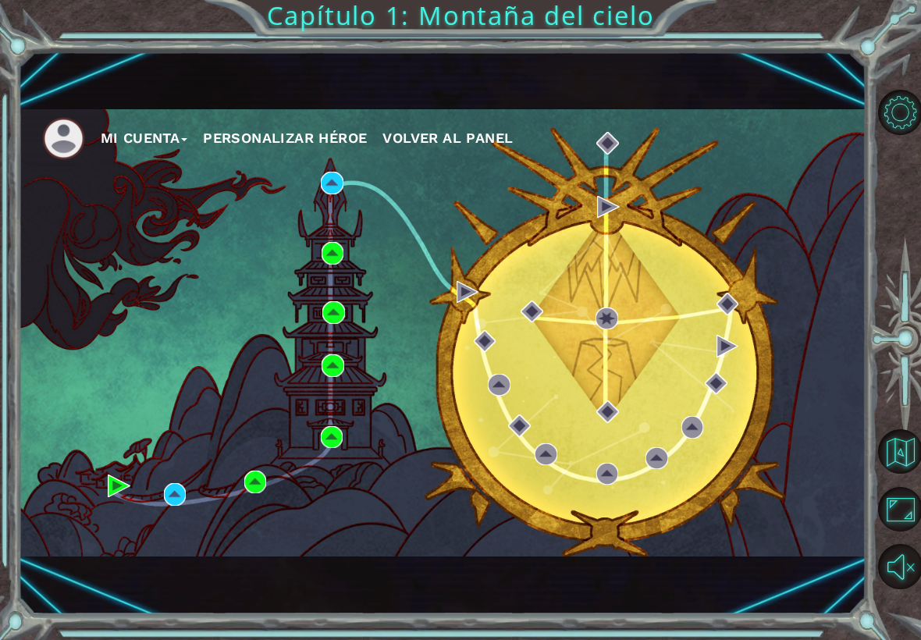
click at [639, 449] on button "Volver al mapa" at bounding box center [900, 451] width 44 height 44
click at [106, 180] on div "Mi Cuenta Personalizar héroe Volver al panel" at bounding box center [442, 332] width 847 height 447
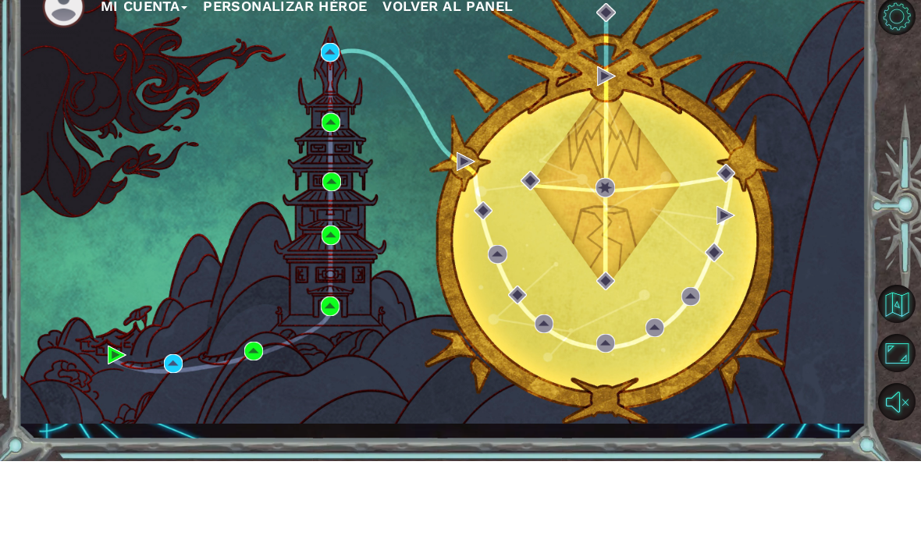
scroll to position [62, 0]
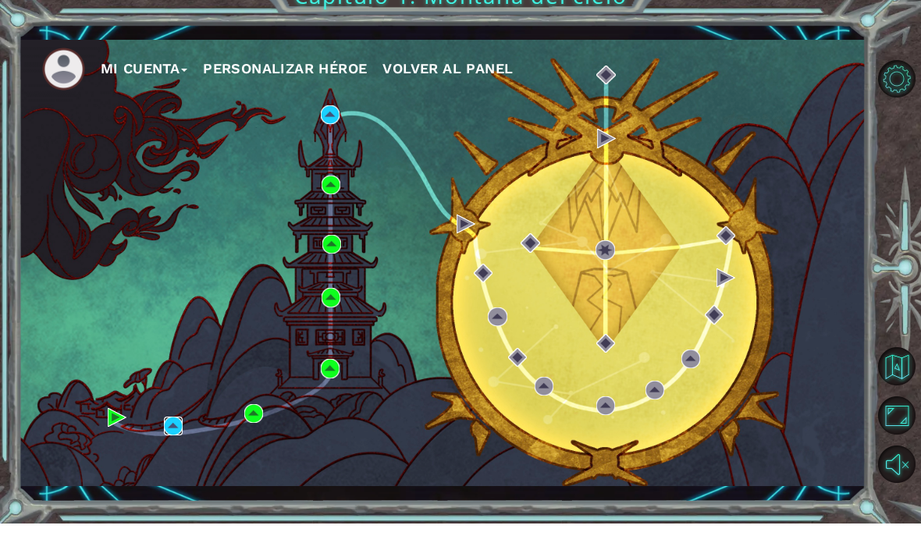
click at [172, 436] on img at bounding box center [173, 445] width 19 height 19
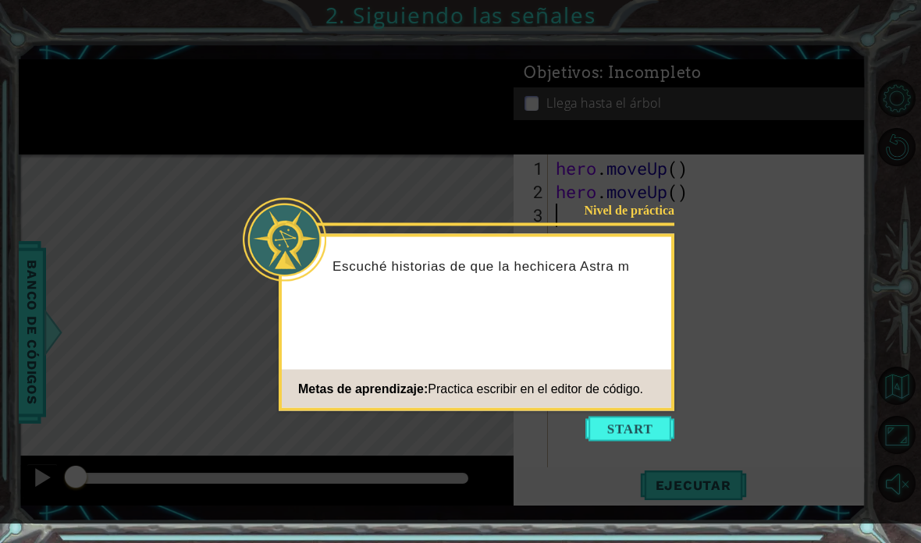
click at [639, 428] on button "Start" at bounding box center [629, 429] width 89 height 25
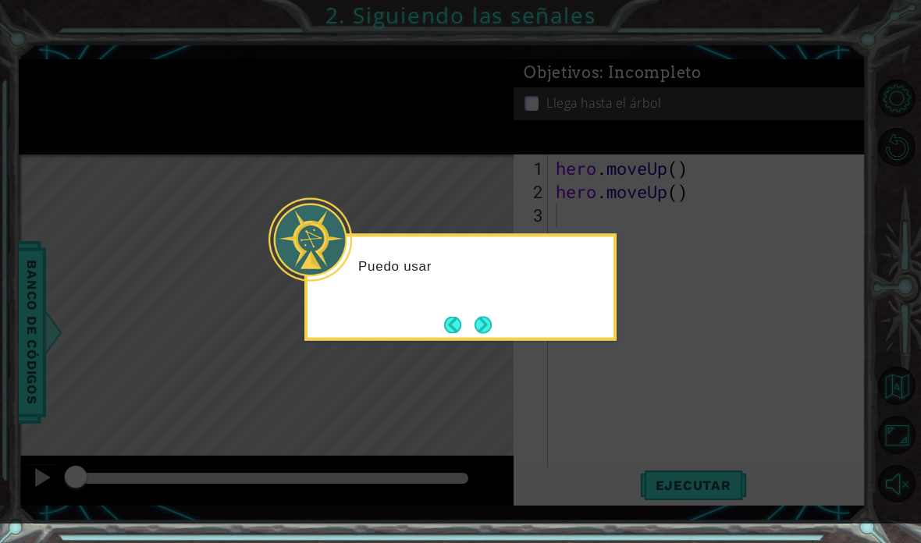
click at [639, 389] on icon at bounding box center [460, 262] width 921 height 524
click at [639, 400] on icon at bounding box center [460, 262] width 921 height 524
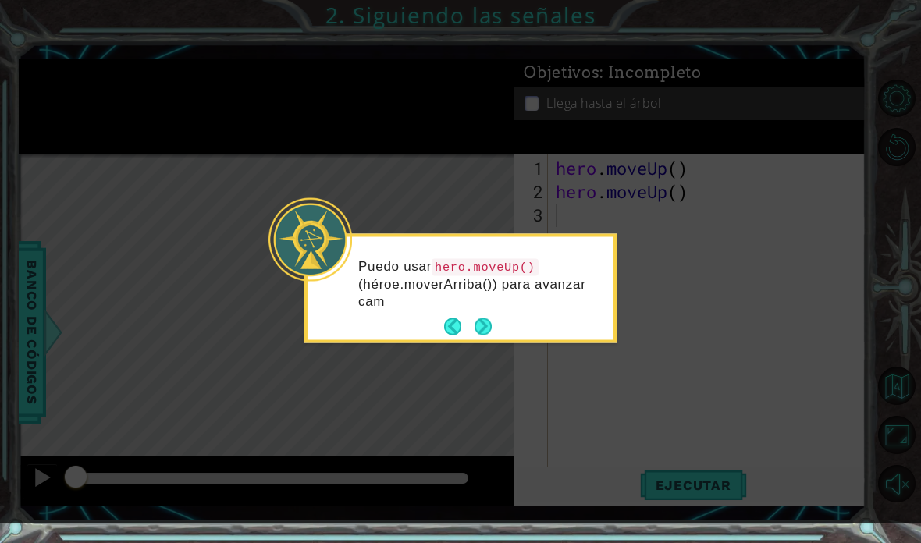
click at [639, 384] on icon at bounding box center [460, 262] width 921 height 524
click at [639, 383] on icon at bounding box center [460, 262] width 921 height 524
click at [639, 386] on icon at bounding box center [460, 262] width 921 height 524
click at [639, 391] on icon at bounding box center [460, 262] width 921 height 524
click at [492, 326] on button "Next" at bounding box center [482, 326] width 17 height 17
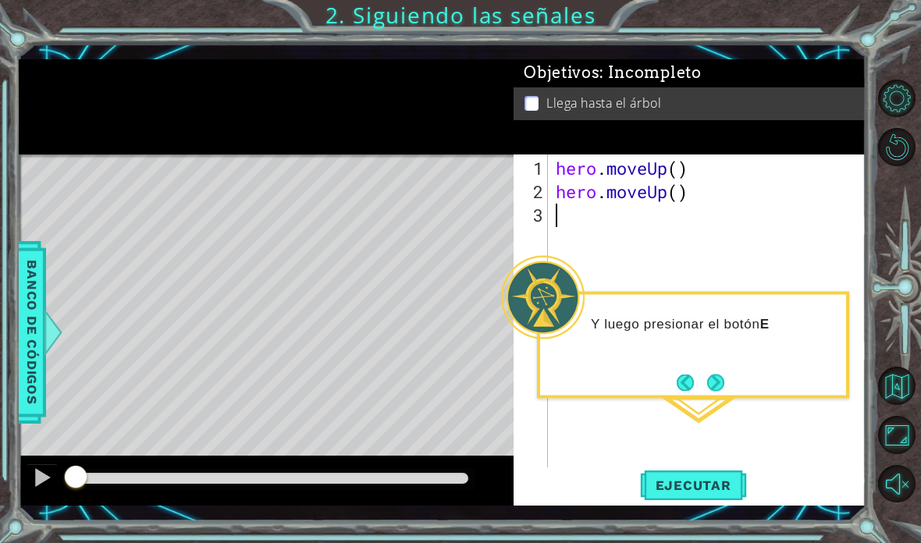
click at [639, 543] on html "1 ההההההההההההההההההההההההההההההההההההההההההההההההההההההההההההההההההההההההההההה…" at bounding box center [460, 271] width 921 height 543
click at [639, 541] on html "1 ההההההההההההההההההההההההההההההההההההההההההההההההההההההההההההההההההההההההההההה…" at bounding box center [460, 271] width 921 height 543
click at [639, 374] on button "Next" at bounding box center [716, 383] width 18 height 18
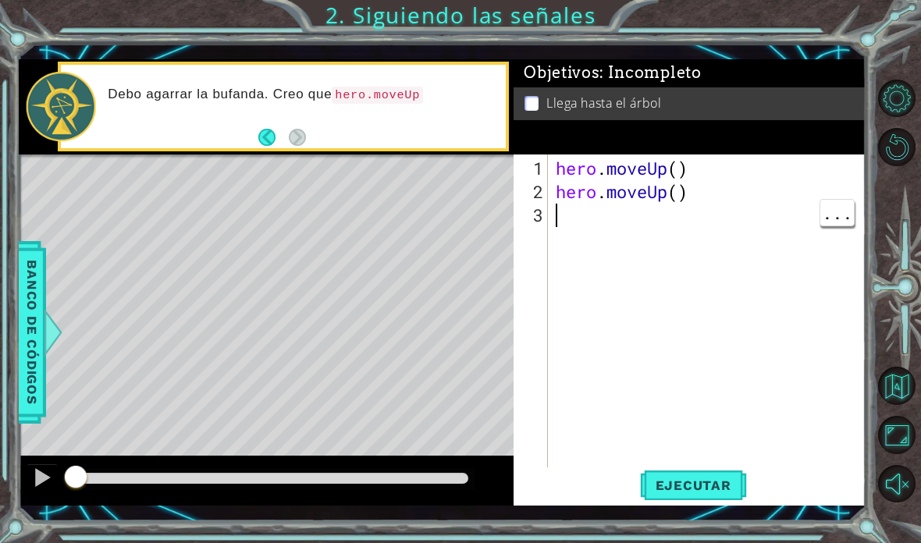
click at [639, 534] on html "1 ההההההההההההההההההההההההההההההההההההההההההההההההההההההההההההההההההההההההההההה…" at bounding box center [460, 271] width 921 height 543
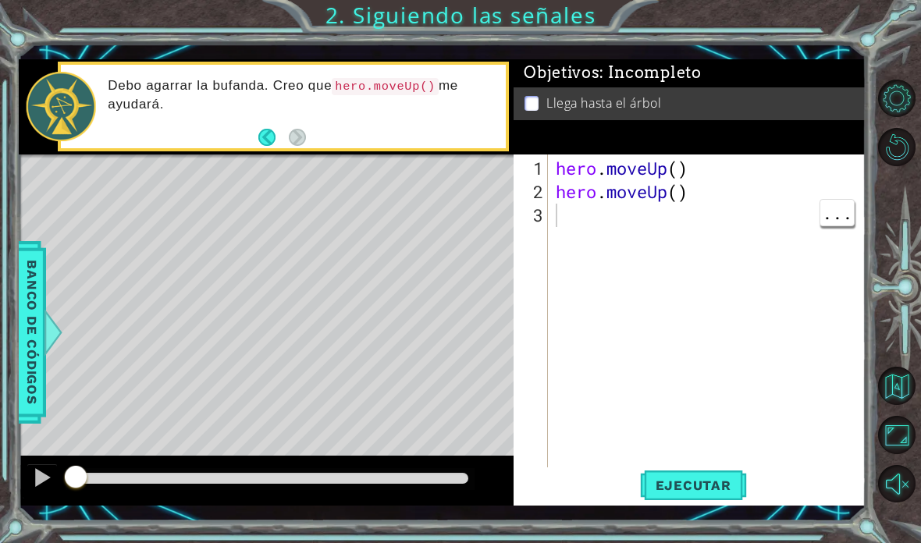
click at [639, 543] on html "1 ההההההההההההההההההההההההההההההההההההההההההההההההההההההההההההההההההההההההההההה…" at bounding box center [460, 271] width 921 height 543
click at [639, 533] on html "1 ההההההההההההההההההההההההההההההההההההההההההההההההההההההההההההההההההההההההההההה…" at bounding box center [460, 271] width 921 height 543
click at [639, 543] on html "1 ההההההההההההההההההההההההההההההההההההההההההההההההההההההההההההההההההההההההההההה…" at bounding box center [460, 271] width 921 height 543
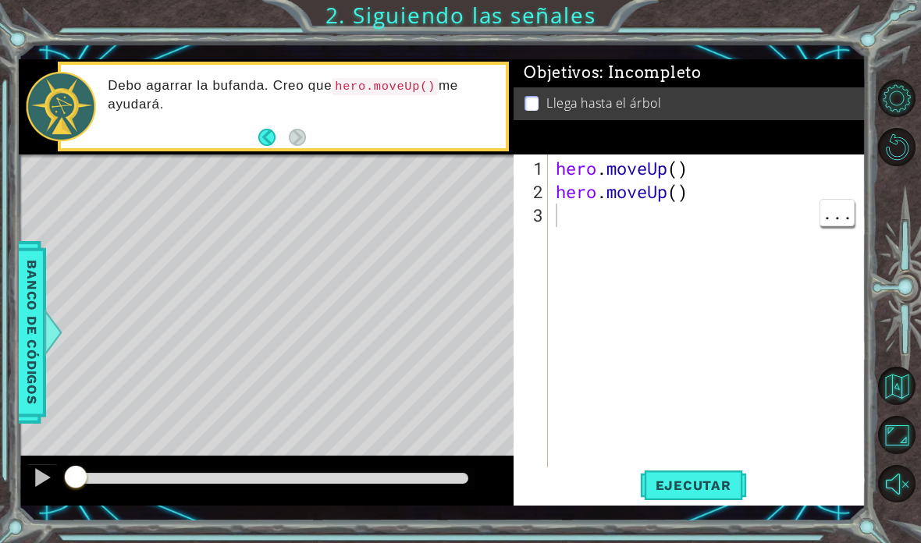
click at [639, 482] on span "Ejecutar" at bounding box center [693, 486] width 107 height 16
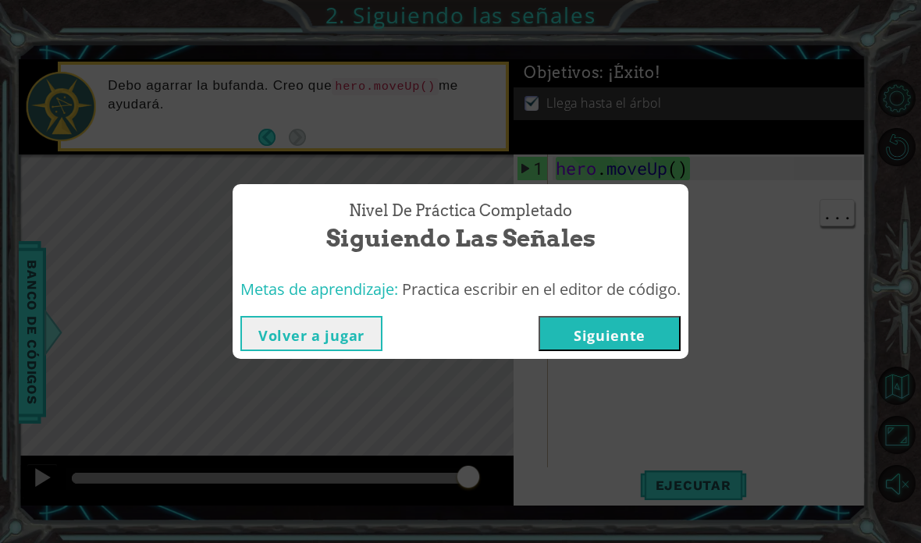
click at [511, 407] on div "Nivel de práctica Completado Siguiendo las señales Metas de aprendizaje: Practi…" at bounding box center [460, 271] width 921 height 543
click at [357, 336] on button "Volver a jugar" at bounding box center [311, 333] width 142 height 35
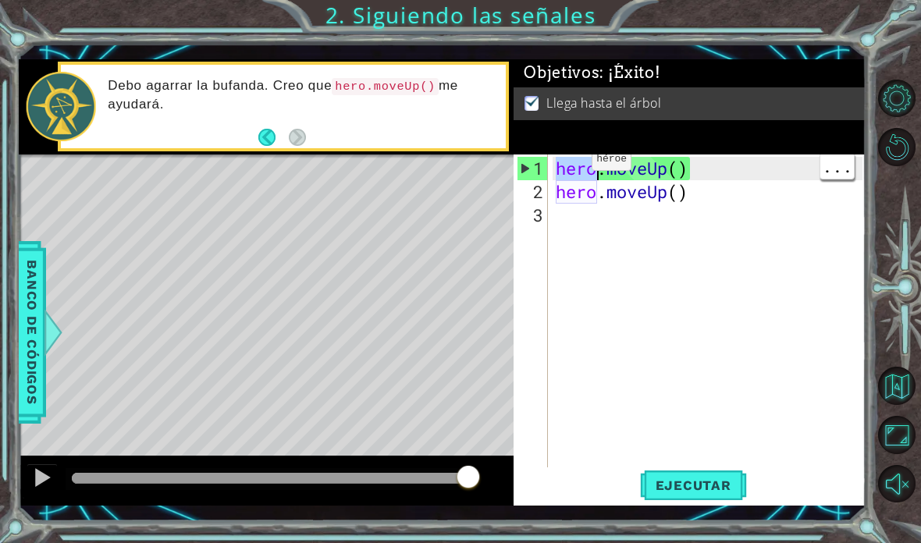
click at [576, 165] on div "hero . moveUp ( ) hero . moveUp ( )" at bounding box center [711, 344] width 318 height 375
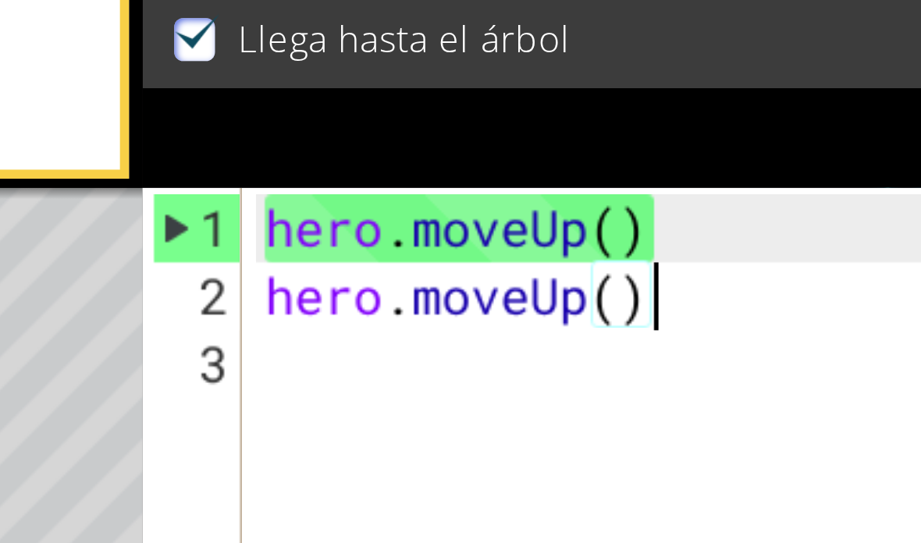
click at [552, 157] on div "hero . moveUp ( ) hero . moveUp ( )" at bounding box center [711, 344] width 318 height 375
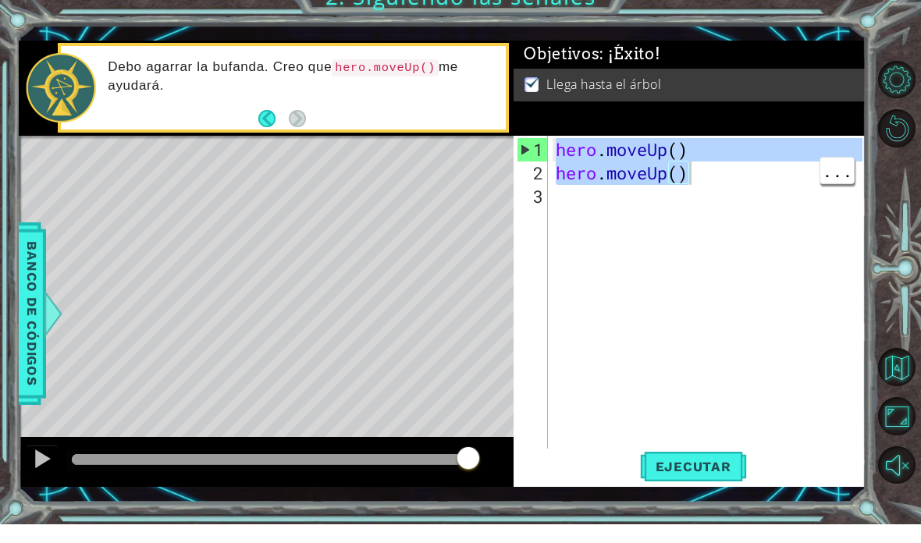
scroll to position [48, 0]
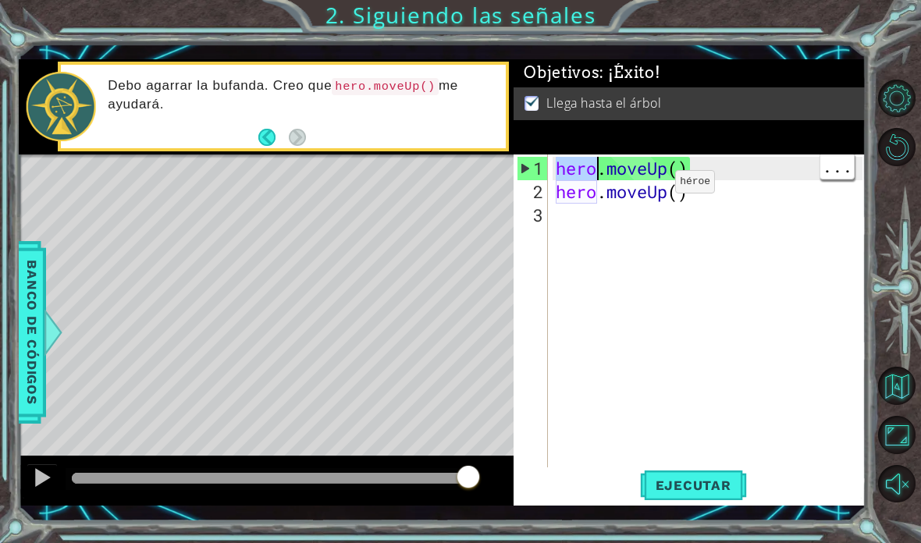
click at [580, 161] on div "hero . moveUp ( ) hero . moveUp ( )" at bounding box center [711, 344] width 318 height 375
click at [639, 203] on div "hero . moveUp ( ) hero . moveUp ( )" at bounding box center [711, 344] width 318 height 375
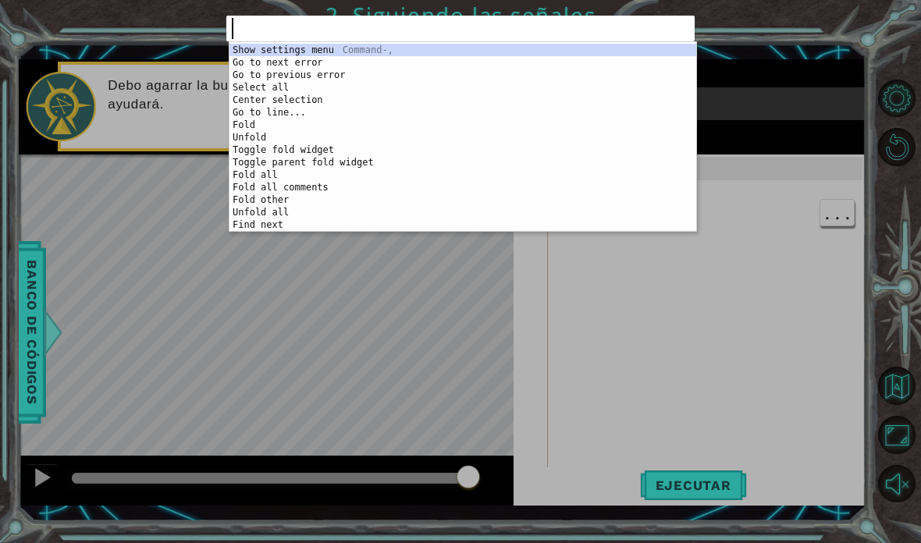
click at [639, 380] on div "abcde fg 1 הההההההההההההההההההההההההההההההההההההההההההההההההההההההההההההההההההה…" at bounding box center [460, 271] width 921 height 543
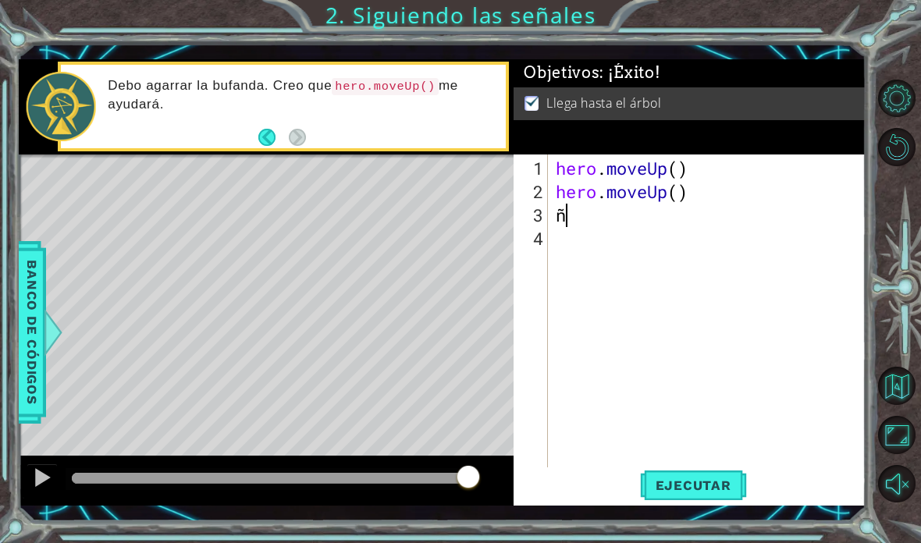
scroll to position [48, 0]
click at [639, 226] on div "hero . moveUp ( ) hero . moveUp ( ) ñ" at bounding box center [711, 344] width 318 height 375
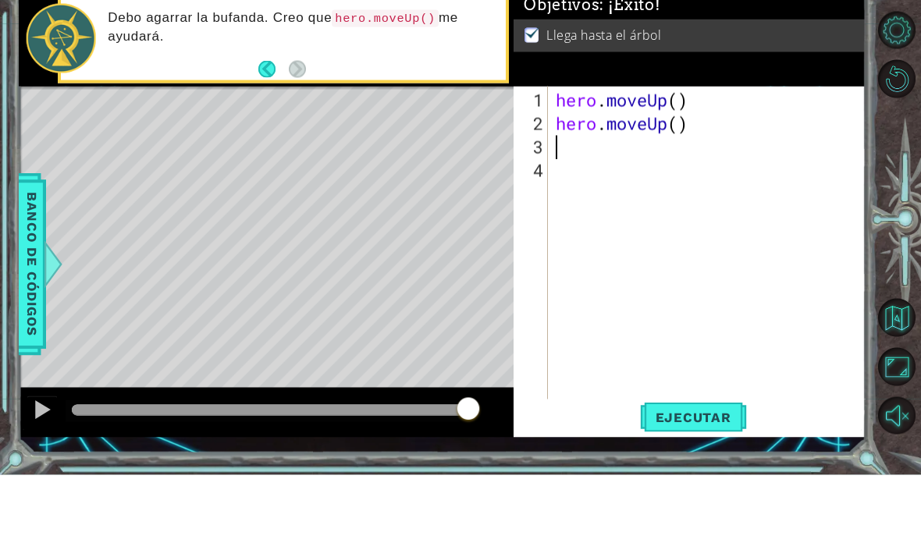
scroll to position [0, 0]
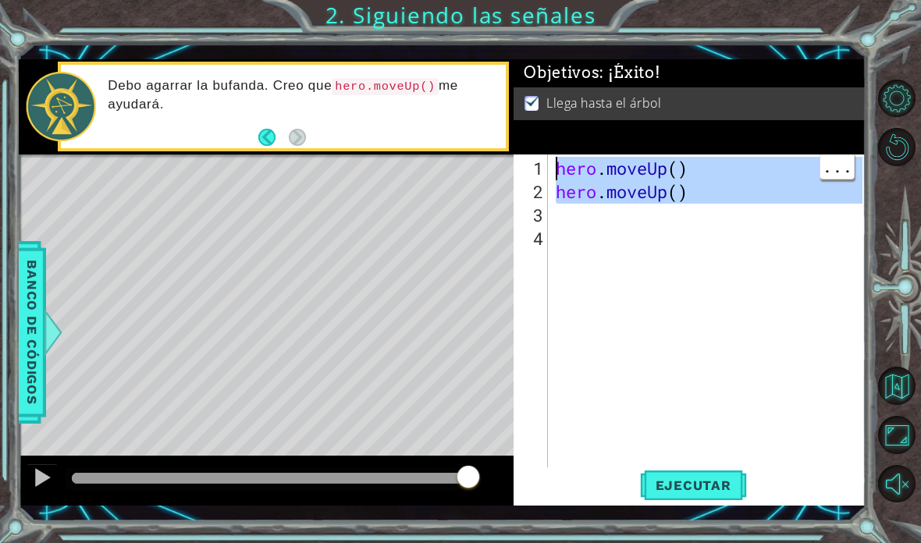
click at [639, 219] on div "hero . moveUp ( ) hero . moveUp ( )" at bounding box center [711, 344] width 318 height 375
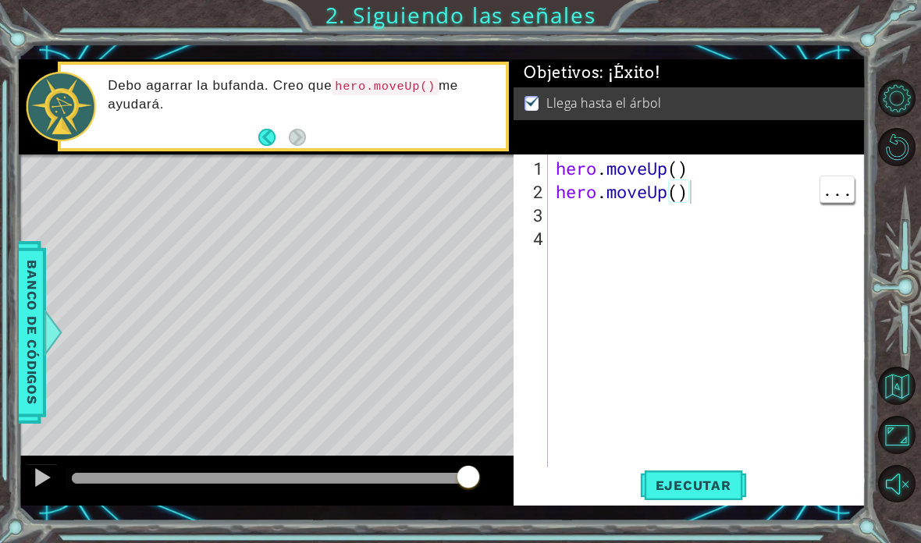
type textarea "abcde fg"
click at [639, 454] on button "Maximizar navegador" at bounding box center [897, 435] width 38 height 38
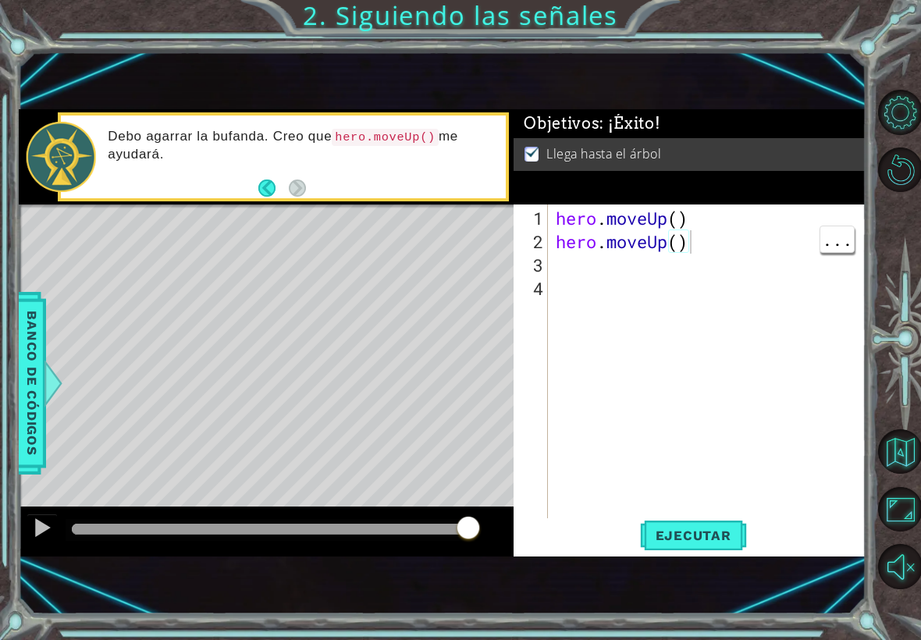
click at [639, 452] on button "Volver al mapa" at bounding box center [900, 451] width 44 height 44
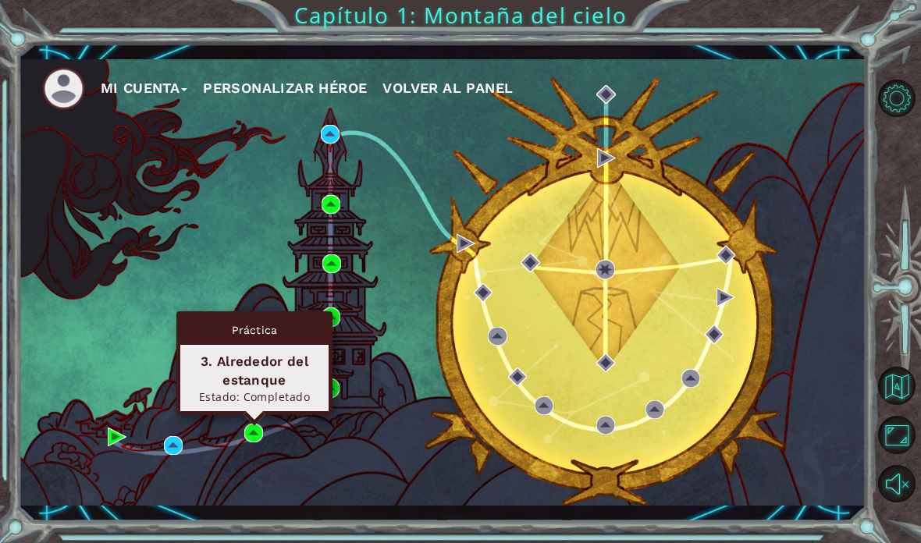
click at [284, 381] on div "3. Alrededor del estanque" at bounding box center [254, 370] width 134 height 37
click at [254, 433] on img at bounding box center [253, 433] width 19 height 19
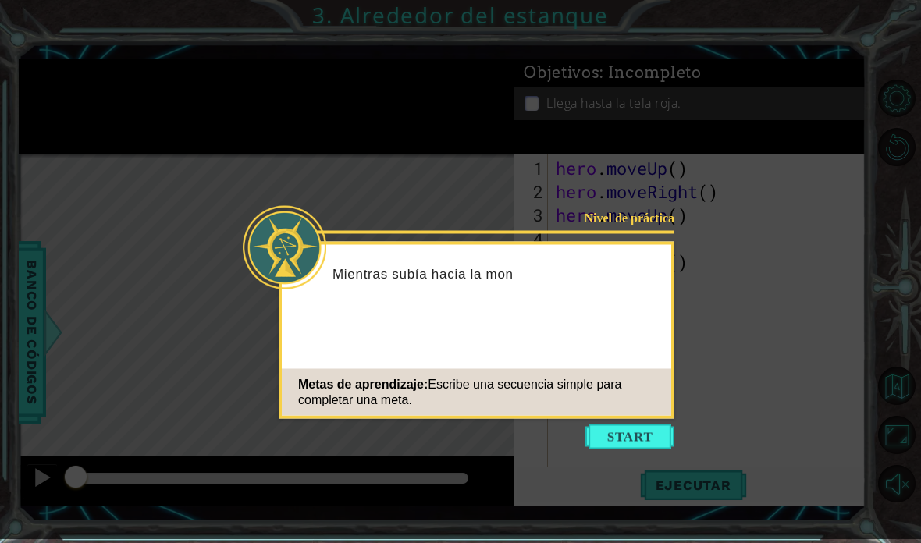
click at [638, 437] on button "Start" at bounding box center [629, 436] width 89 height 25
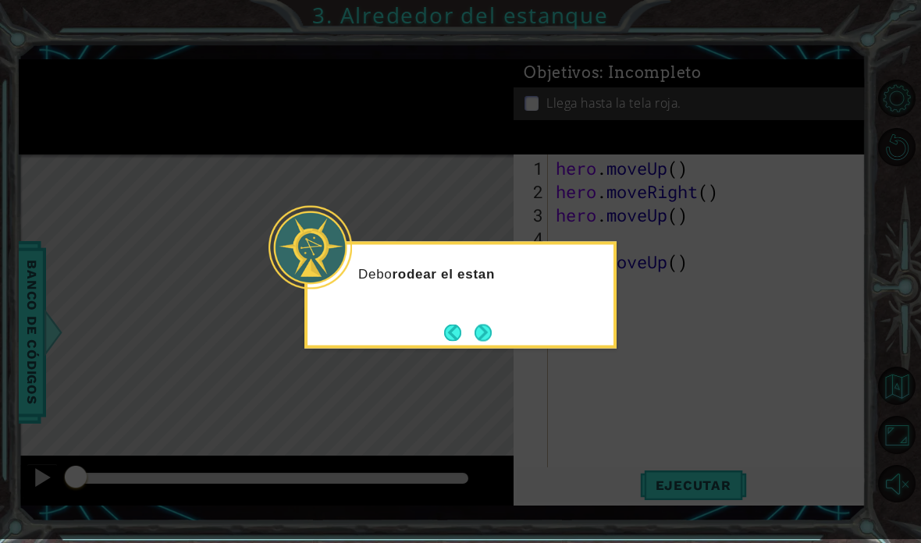
click at [478, 331] on button "Next" at bounding box center [483, 333] width 18 height 18
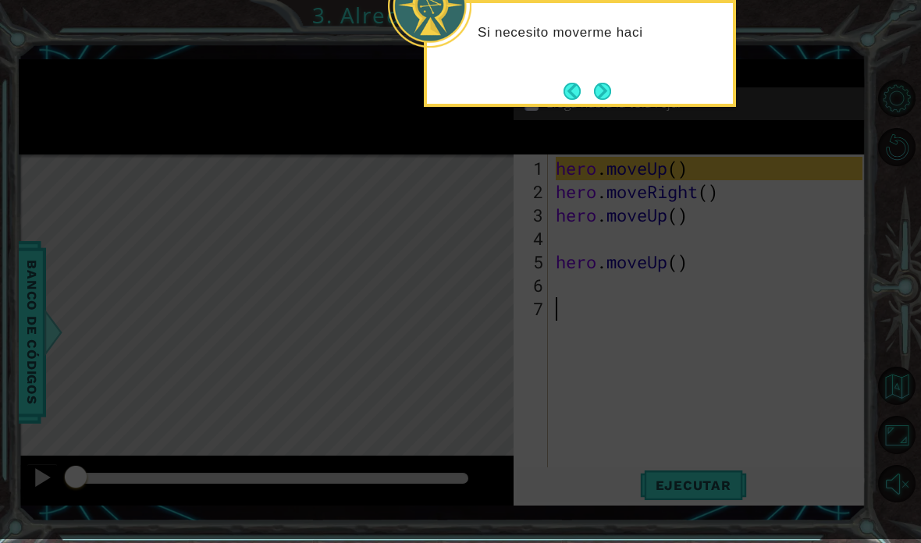
click at [604, 83] on button "Next" at bounding box center [602, 91] width 17 height 17
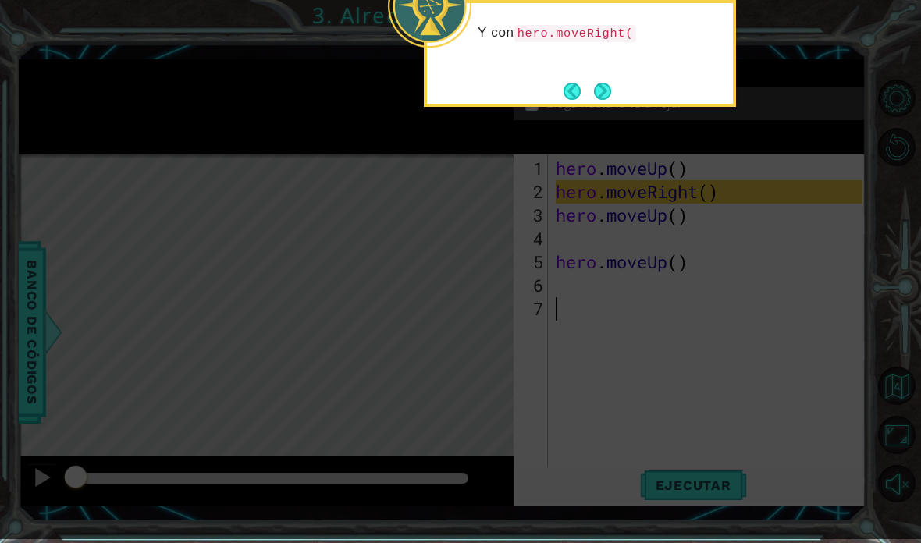
click at [605, 88] on button "Next" at bounding box center [602, 91] width 17 height 17
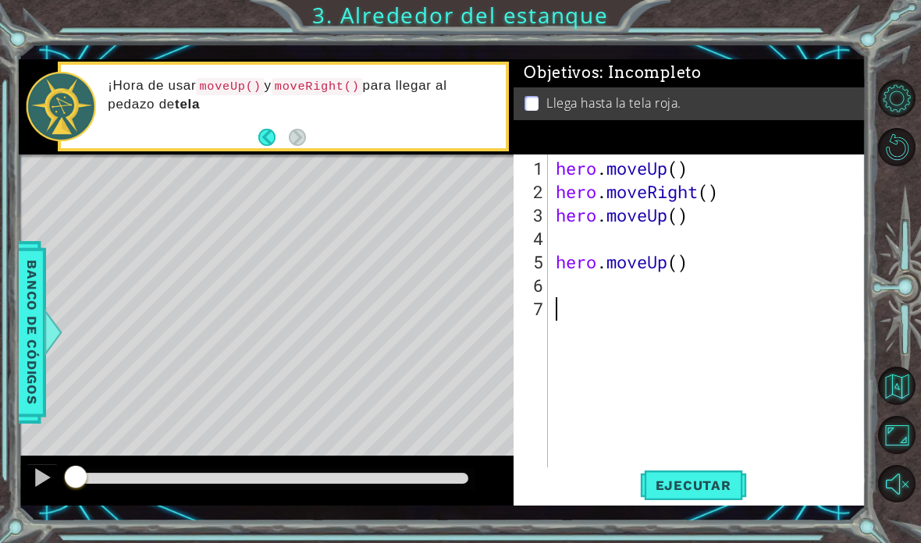
click at [639, 493] on span "Ejecutar" at bounding box center [693, 486] width 107 height 16
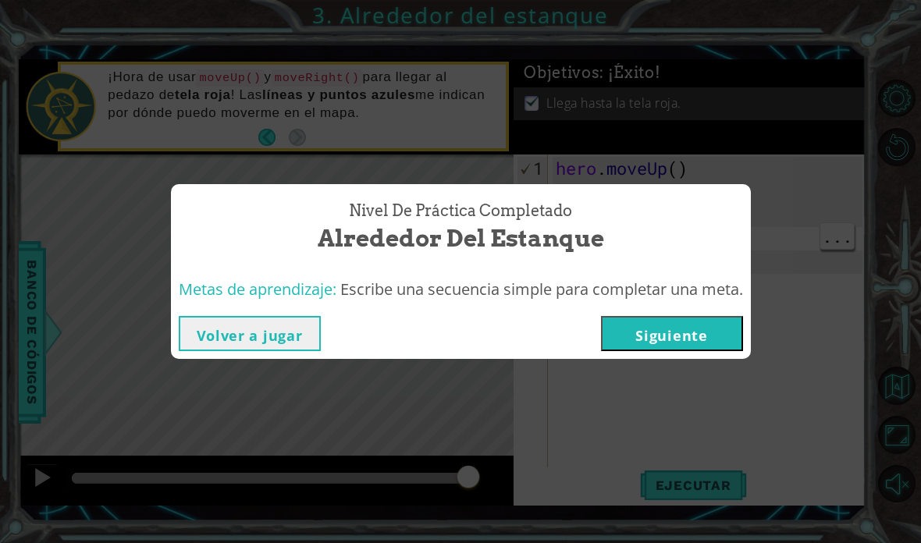
click at [304, 389] on div "Nivel de práctica Completado Alrededor del estanque Metas de aprendizaje: Escri…" at bounding box center [460, 271] width 921 height 543
click at [297, 327] on button "Volver a jugar" at bounding box center [250, 333] width 142 height 35
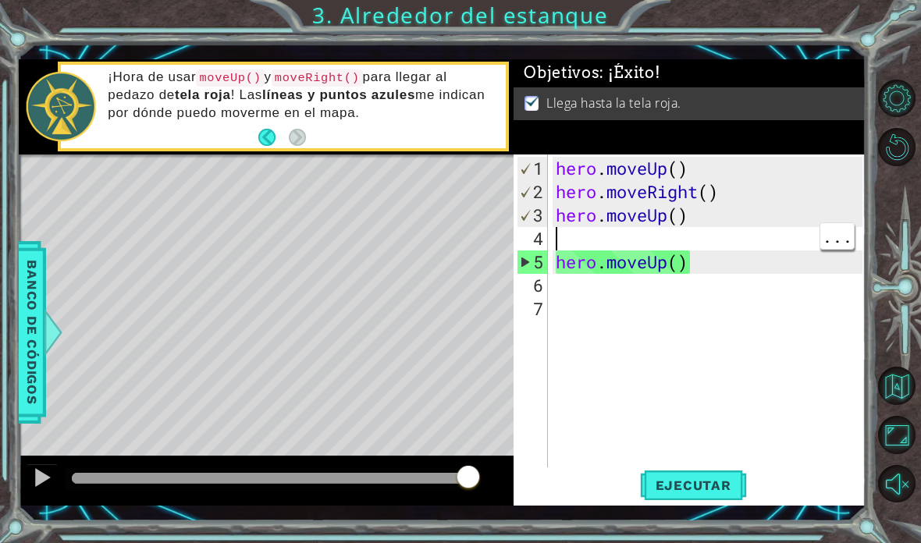
click at [636, 234] on div "hero . moveUp ( ) hero . moveRight ( ) hero . moveUp ( ) hero . moveUp ( )" at bounding box center [711, 344] width 318 height 375
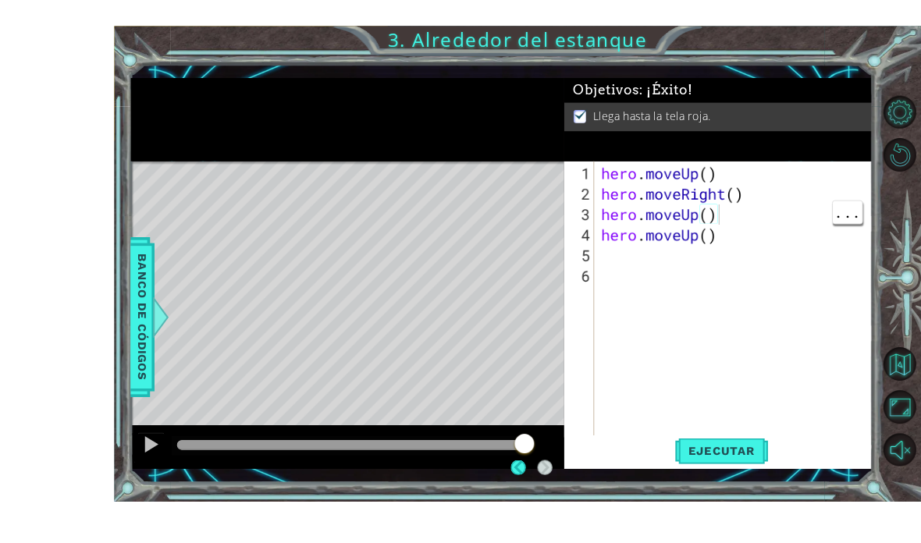
scroll to position [16, 0]
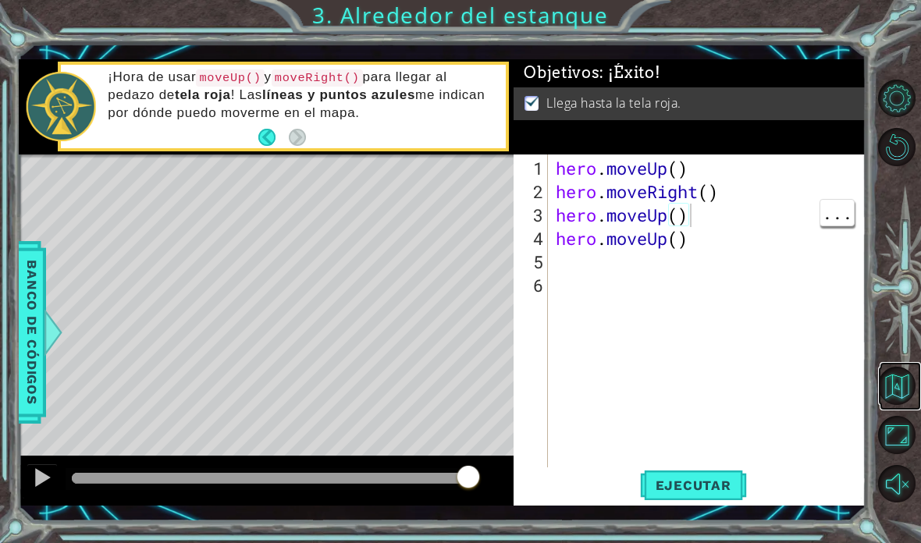
click at [639, 405] on button "Volver al mapa" at bounding box center [897, 386] width 38 height 38
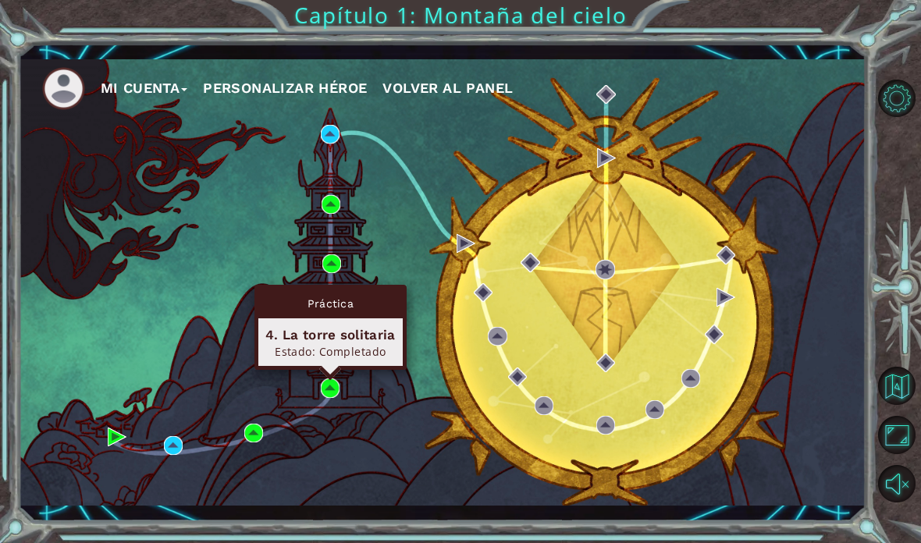
click at [350, 311] on div "Práctica" at bounding box center [330, 304] width 144 height 30
click at [362, 320] on div "4. La torre solitaria Estado: Completado" at bounding box center [330, 342] width 144 height 48
click at [339, 305] on div "Práctica" at bounding box center [330, 304] width 144 height 30
click at [345, 357] on div "Estado: Completado" at bounding box center [330, 351] width 130 height 15
click at [346, 322] on div "4. La torre solitaria Estado: Completado" at bounding box center [330, 342] width 144 height 48
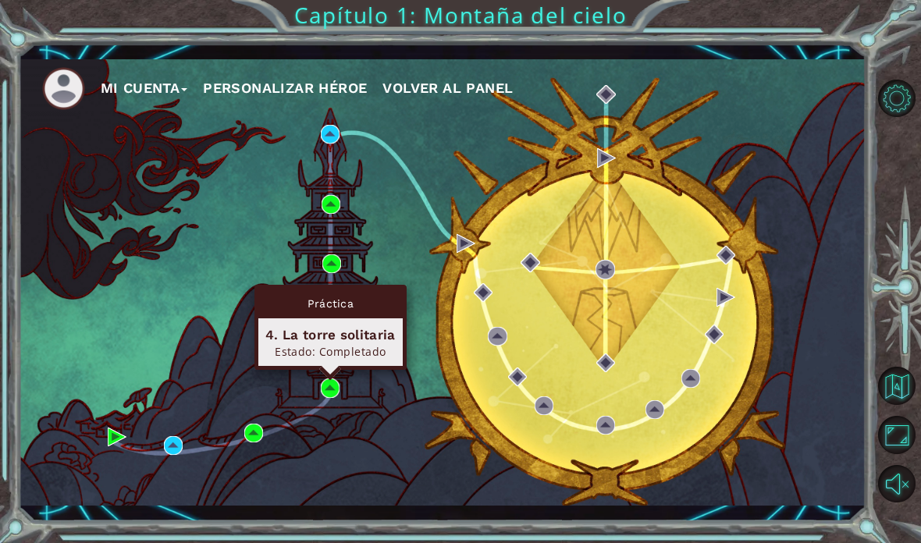
click at [357, 300] on div "Práctica" at bounding box center [330, 304] width 144 height 30
click at [333, 397] on img at bounding box center [330, 387] width 19 height 19
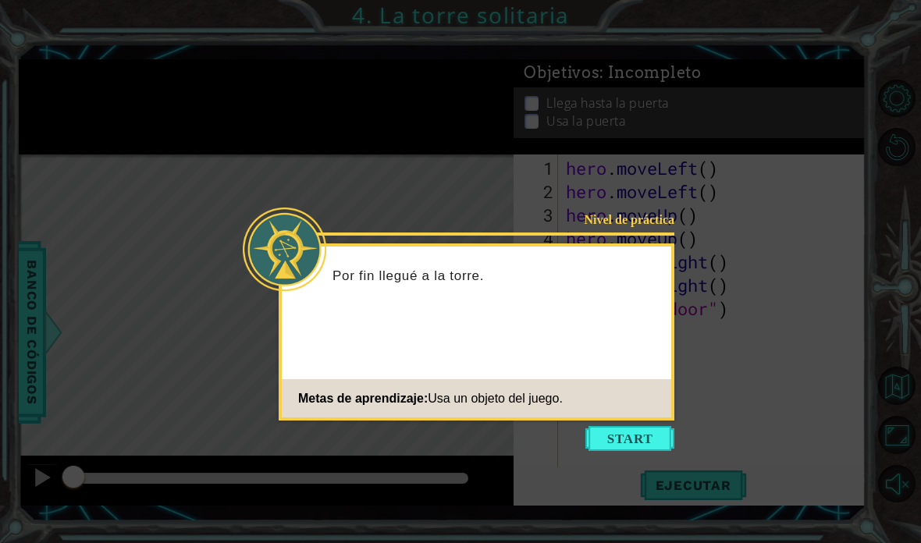
click at [632, 417] on div "Nivel de práctica Por fin llegué a la torre. Metas de aprendizaje: Usa un objet…" at bounding box center [477, 331] width 396 height 177
click at [634, 440] on button "Start" at bounding box center [629, 438] width 89 height 25
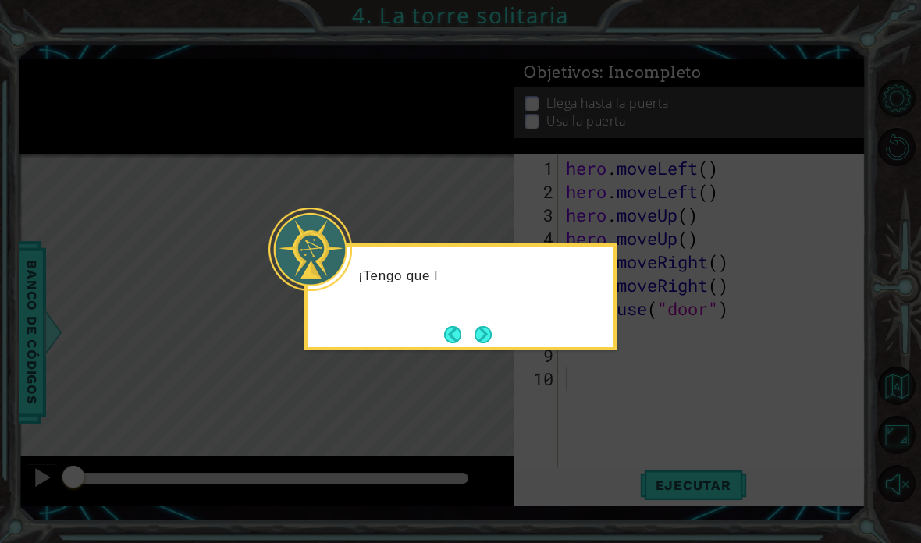
click at [492, 340] on button "Next" at bounding box center [482, 334] width 17 height 17
click at [488, 328] on button "Next" at bounding box center [482, 334] width 17 height 17
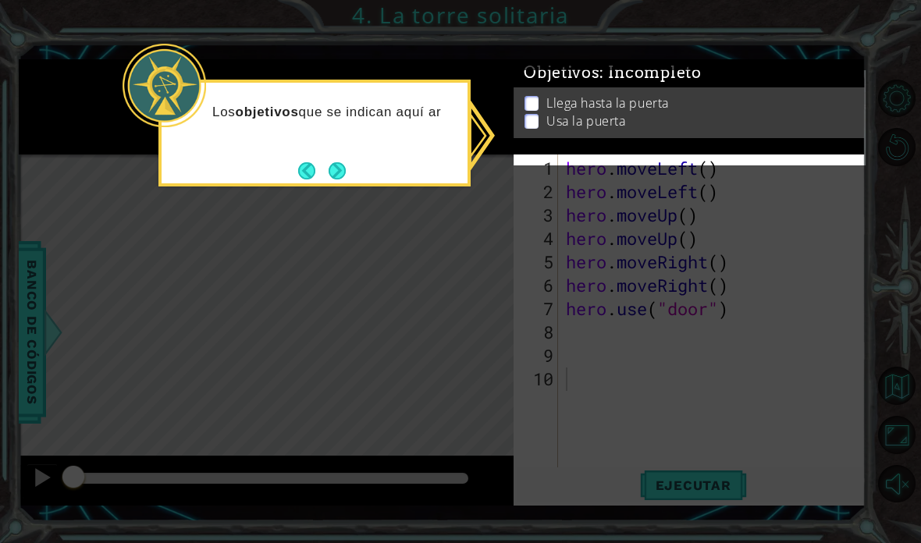
click at [346, 169] on button "Next" at bounding box center [337, 171] width 18 height 18
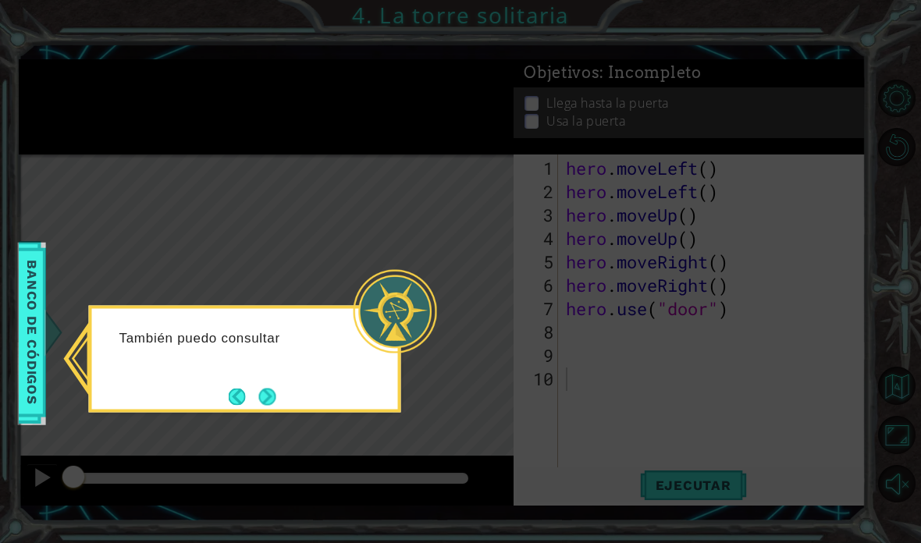
click at [269, 388] on button "Next" at bounding box center [266, 396] width 17 height 17
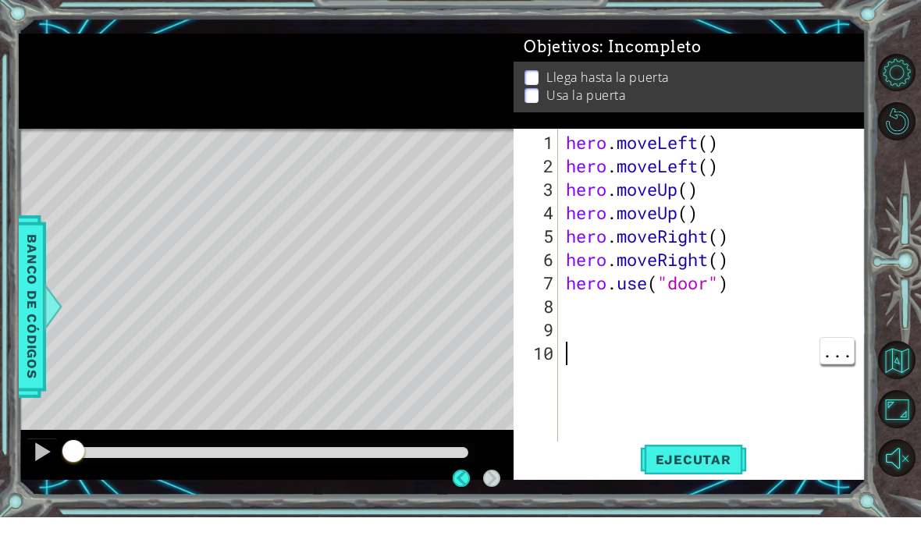
scroll to position [26, 0]
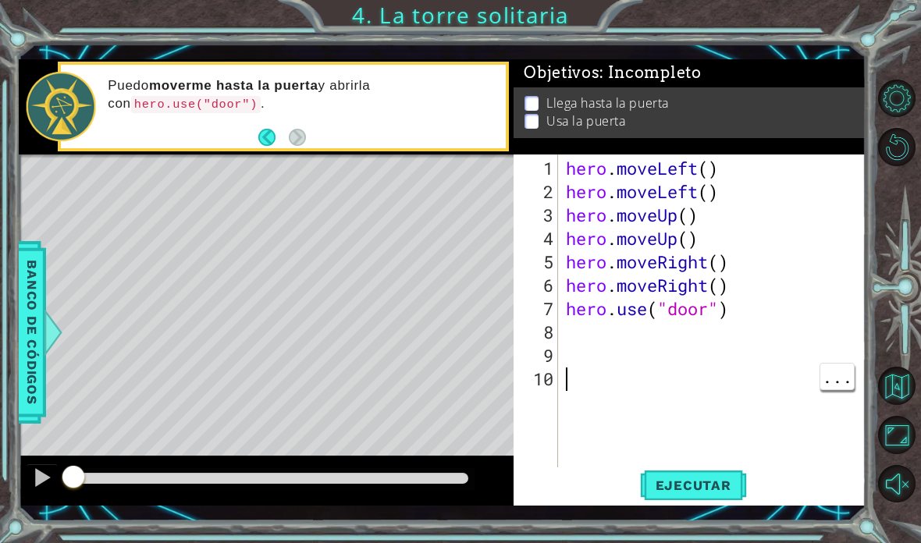
click at [639, 405] on button "Volver al mapa" at bounding box center [897, 386] width 38 height 38
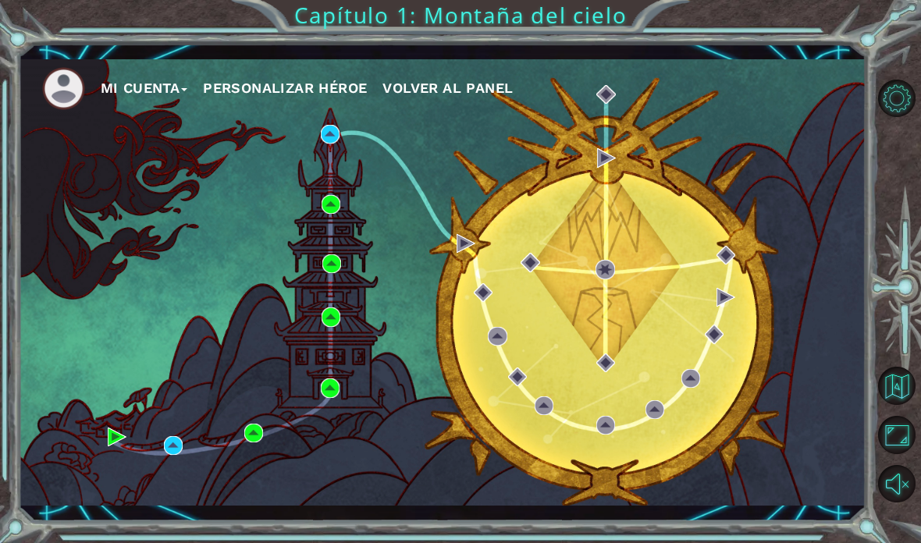
click at [324, 340] on div "Mi Cuenta Personalizar héroe Volver al panel" at bounding box center [442, 282] width 847 height 447
click at [325, 343] on div "Mi Cuenta Personalizar héroe Volver al panel" at bounding box center [442, 282] width 847 height 447
click at [334, 338] on div "Mi Cuenta Personalizar héroe Volver al panel" at bounding box center [442, 282] width 847 height 447
click at [325, 342] on div "Mi Cuenta Personalizar héroe Volver al panel" at bounding box center [442, 282] width 847 height 447
click at [328, 346] on div "Mi Cuenta Personalizar héroe Volver al panel" at bounding box center [442, 282] width 847 height 447
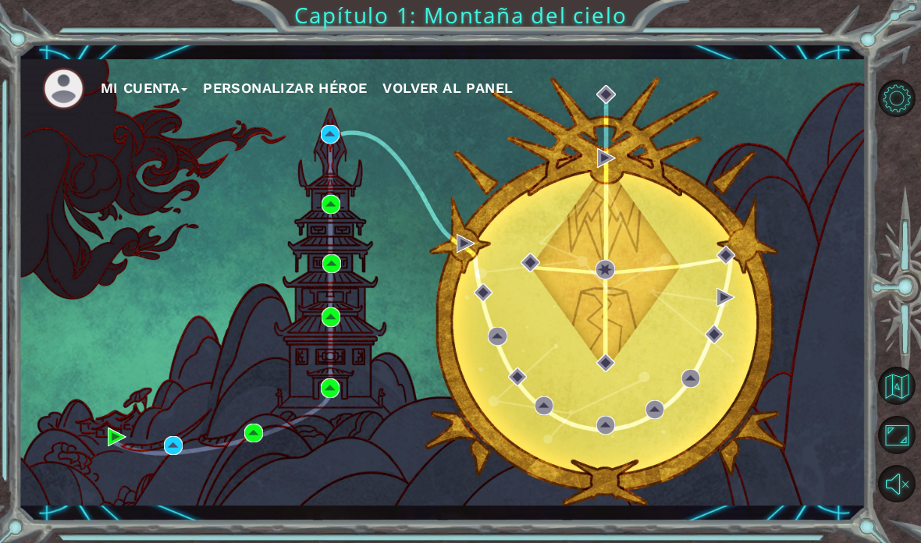
scroll to position [26, 0]
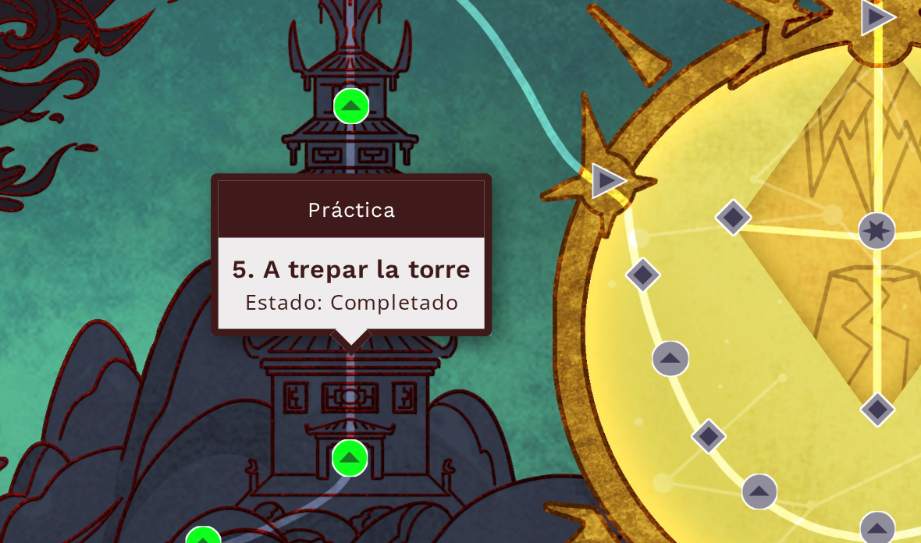
click at [321, 307] on img at bounding box center [330, 316] width 19 height 19
click at [334, 349] on html "Mi Cuenta Personalizar héroe Volver al panel Capítulo 1: Montaña del cielo 1 he…" at bounding box center [460, 271] width 921 height 543
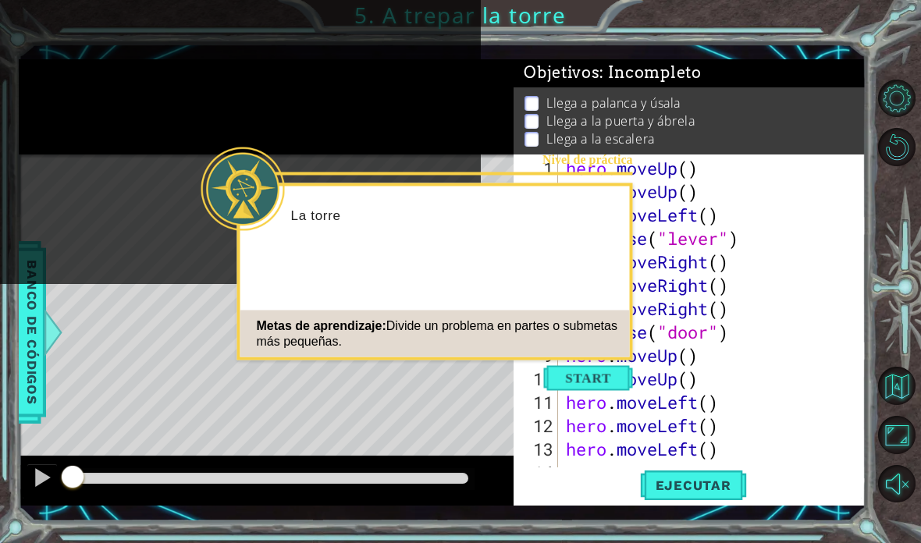
scroll to position [23, 0]
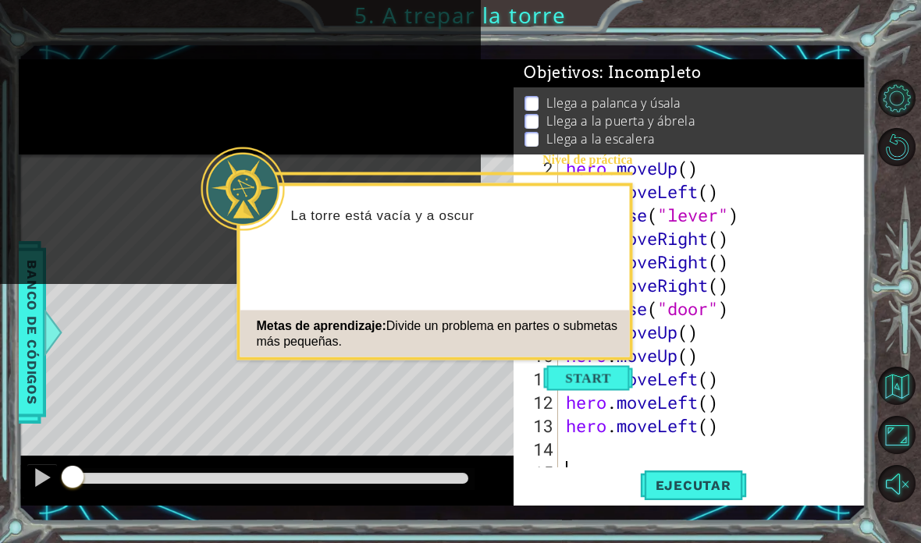
click at [588, 388] on button "Start" at bounding box center [588, 378] width 89 height 25
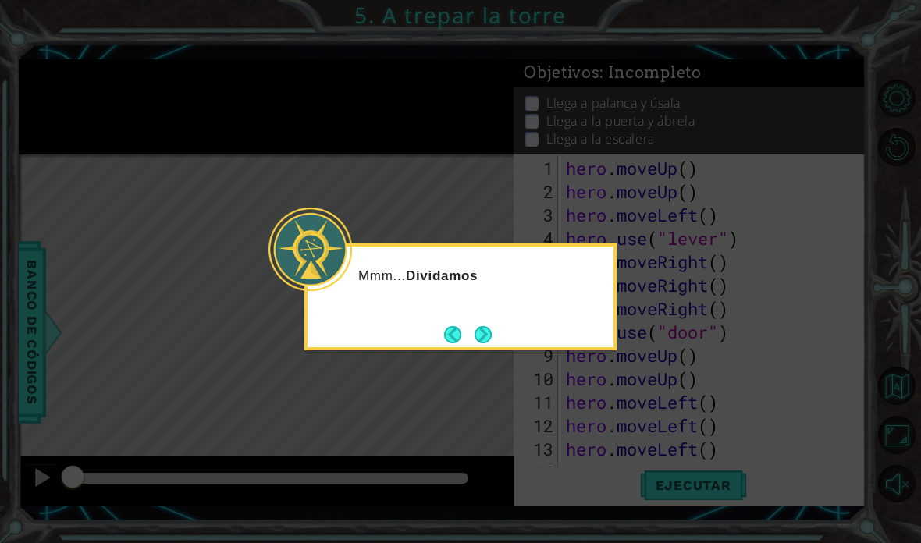
click at [481, 326] on button "Next" at bounding box center [482, 334] width 17 height 17
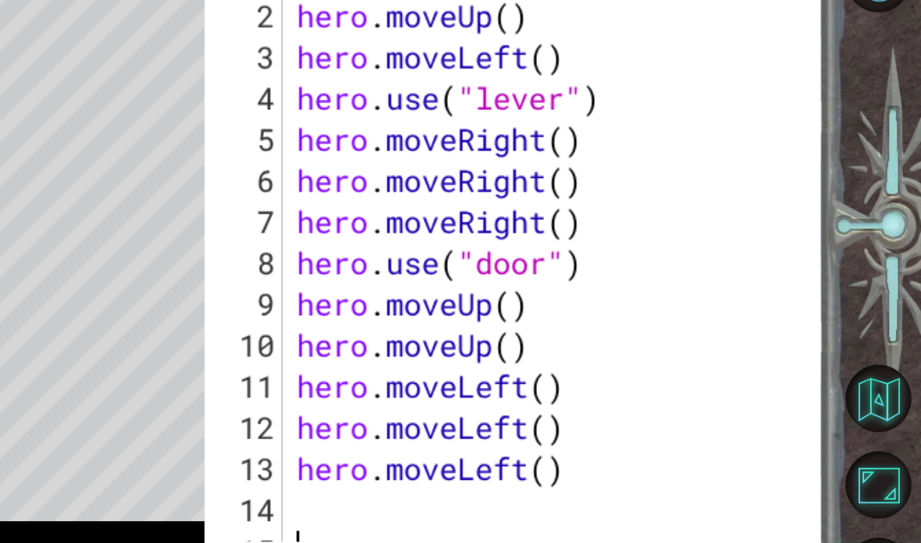
scroll to position [23, 0]
type textarea "abcde fg"
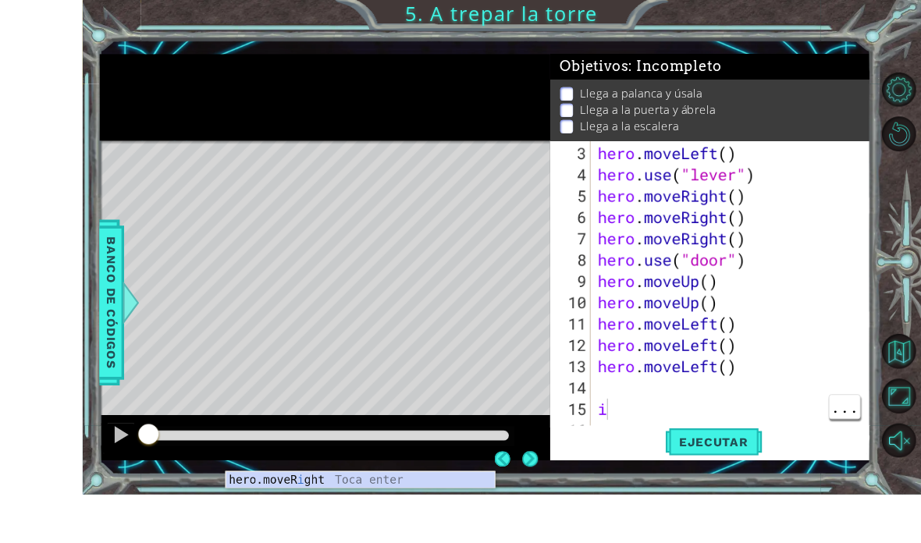
scroll to position [62, 0]
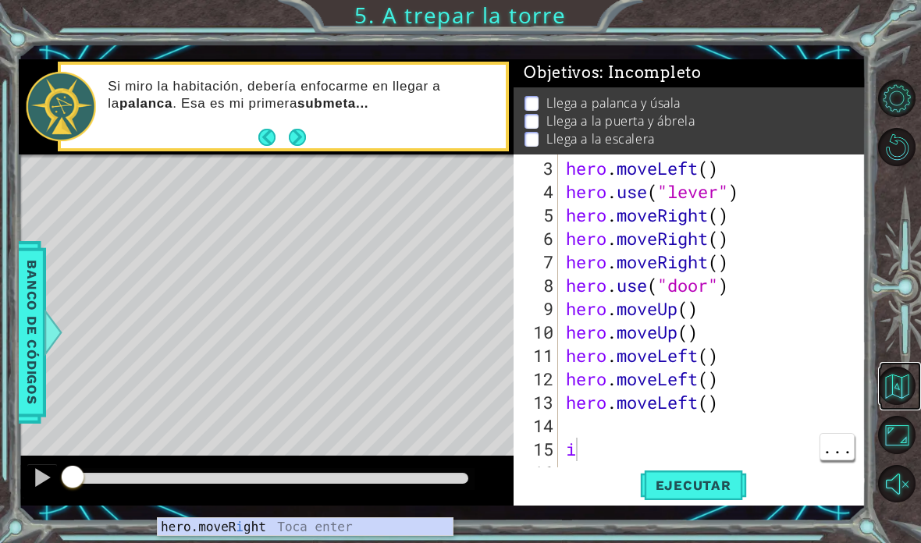
click at [639, 405] on button "Volver al mapa" at bounding box center [897, 386] width 38 height 38
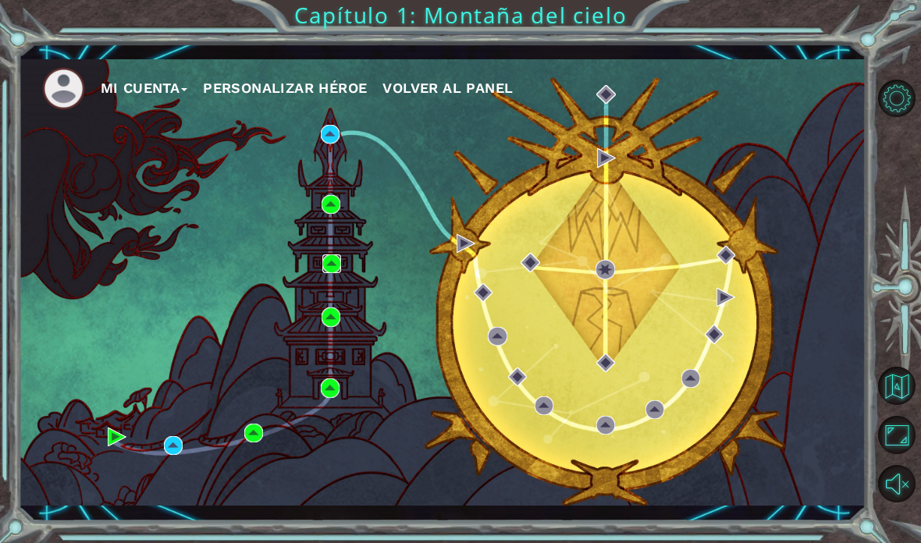
click at [338, 259] on img at bounding box center [331, 263] width 19 height 19
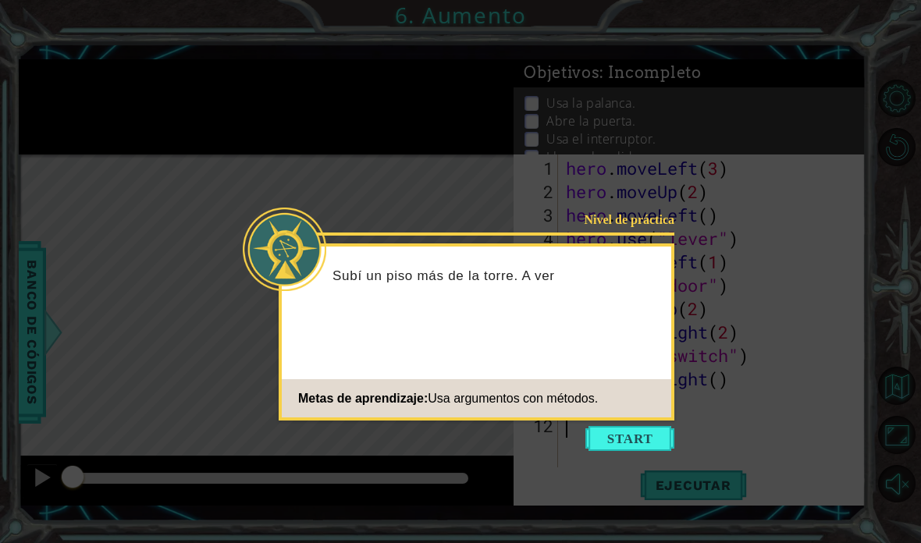
click at [635, 431] on button "Start" at bounding box center [629, 438] width 89 height 25
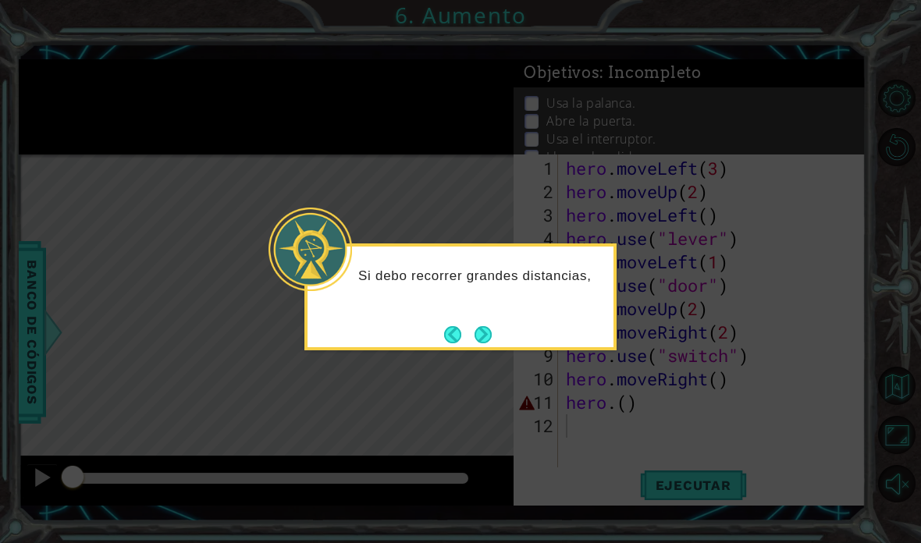
click at [481, 329] on button "Next" at bounding box center [482, 334] width 17 height 17
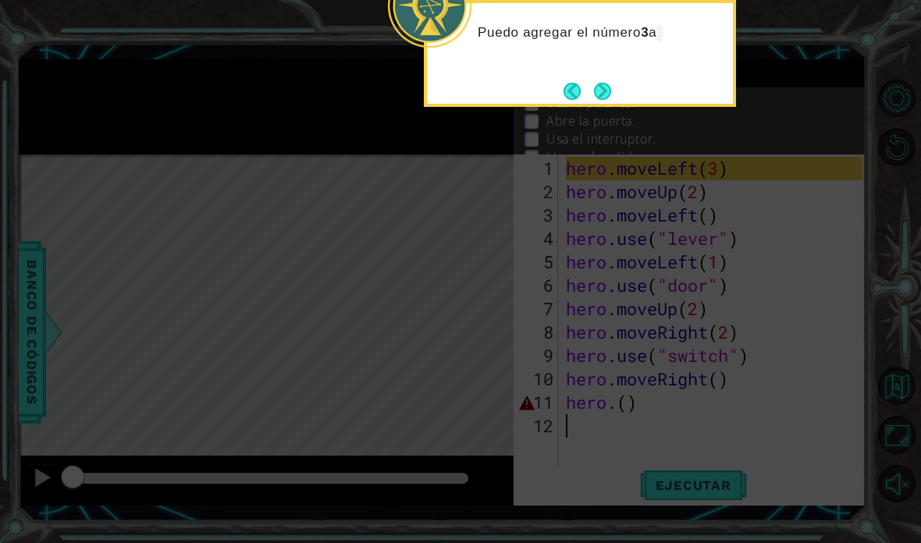
click at [604, 88] on button "Next" at bounding box center [602, 91] width 17 height 17
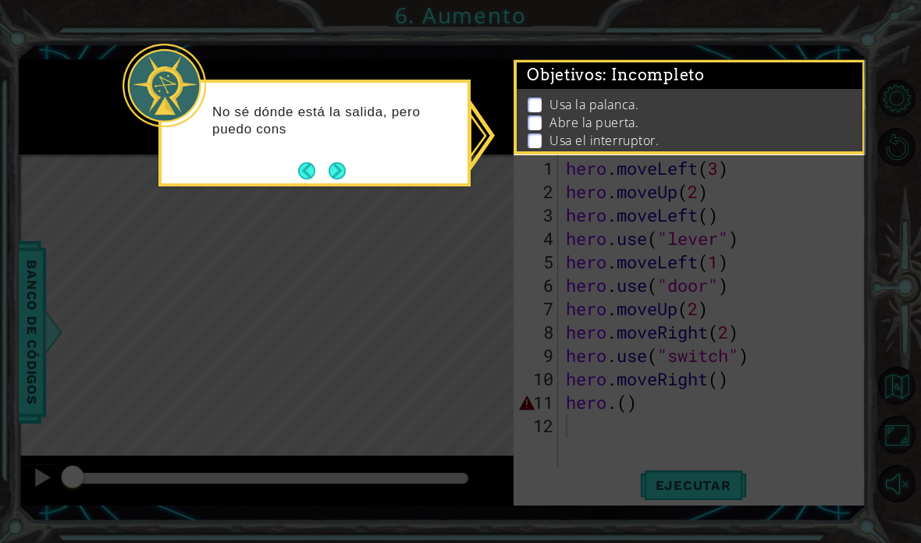
click at [339, 162] on button "Next" at bounding box center [336, 170] width 17 height 17
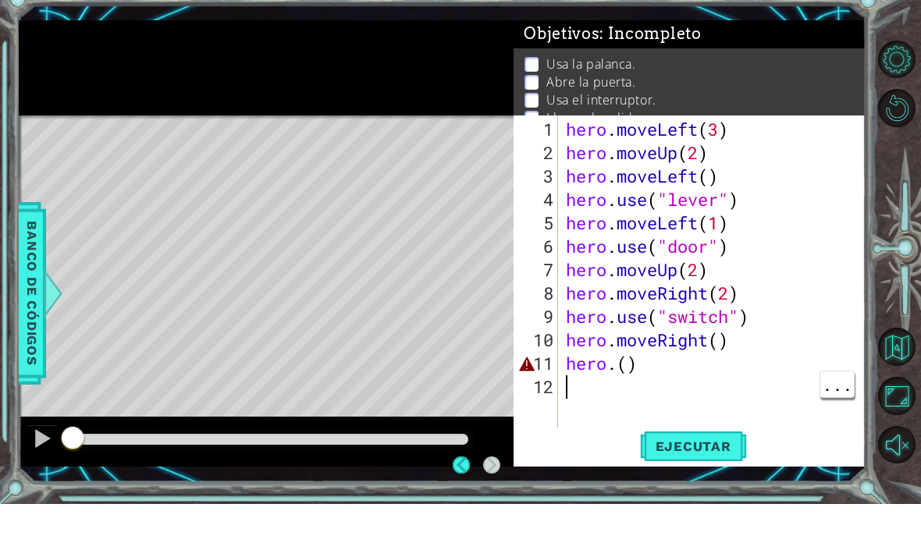
scroll to position [49, 0]
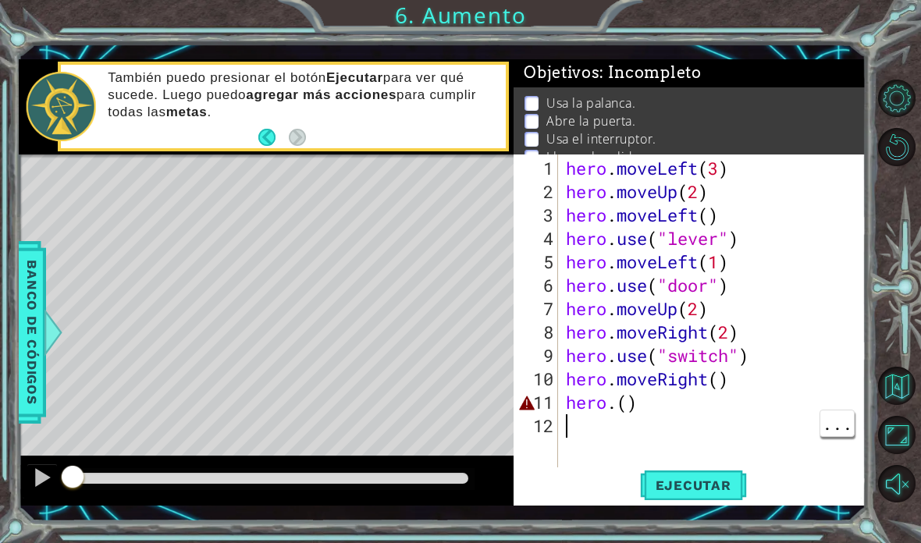
click at [639, 492] on span "Ejecutar" at bounding box center [693, 486] width 107 height 16
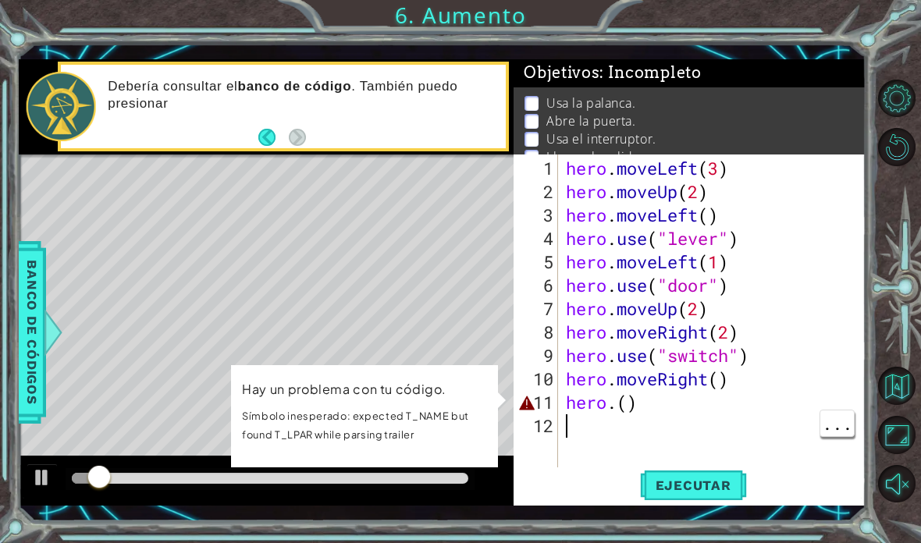
click at [639, 398] on div "hero . moveLeft ( 3 ) hero . moveUp ( 2 ) hero . moveLeft ( ) hero . use ( "lev…" at bounding box center [716, 344] width 307 height 375
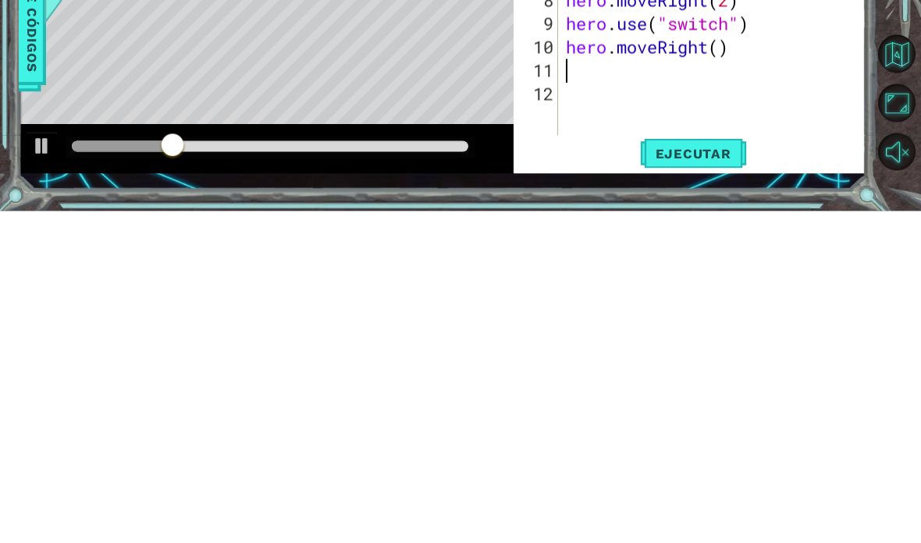
scroll to position [62, 0]
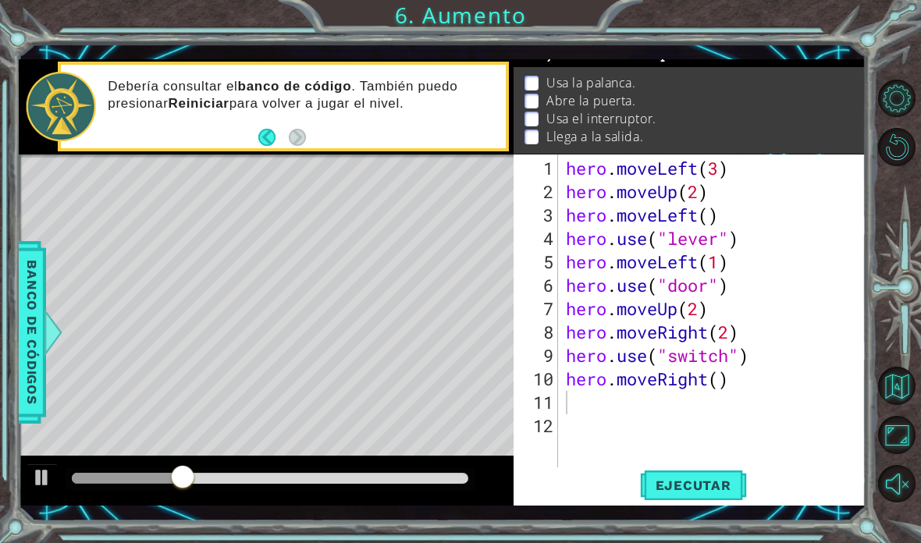
click at [639, 489] on span "Ejecutar" at bounding box center [693, 486] width 107 height 16
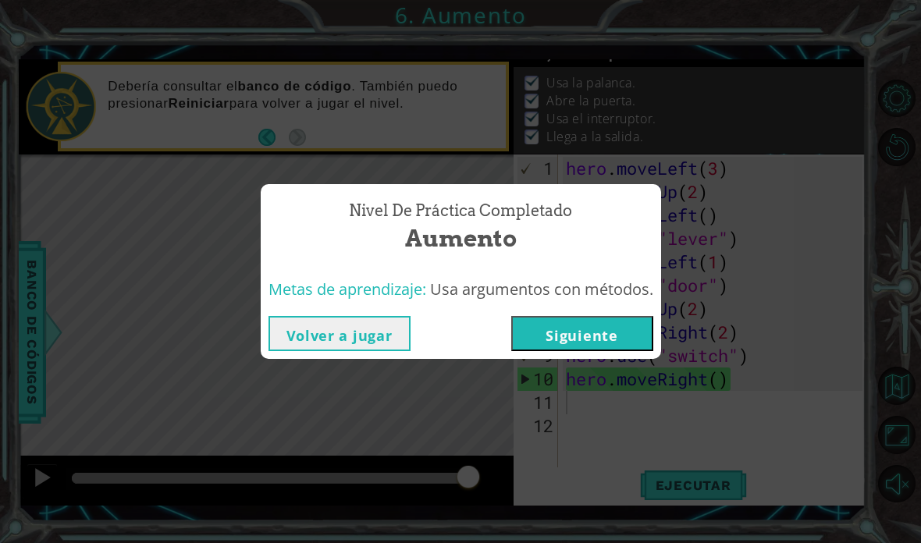
click at [369, 330] on button "Volver a jugar" at bounding box center [339, 333] width 142 height 35
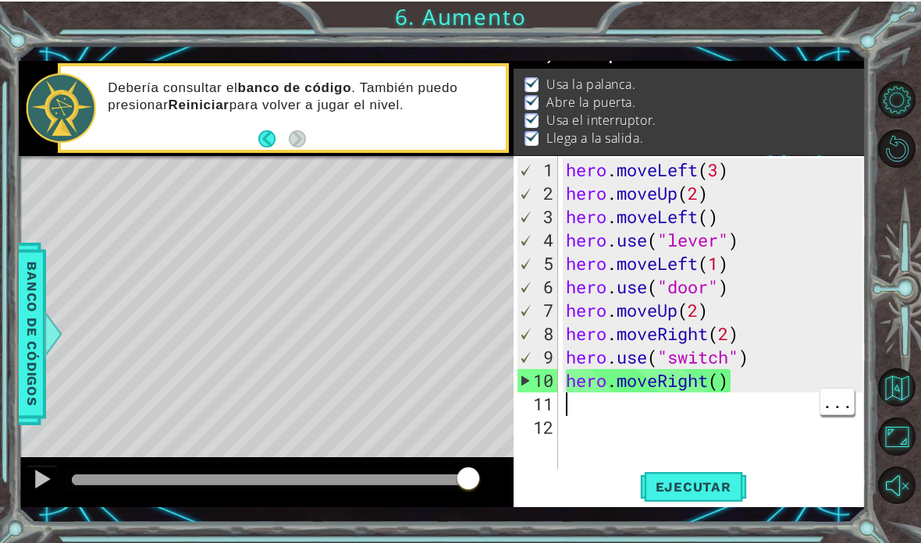
scroll to position [61, 0]
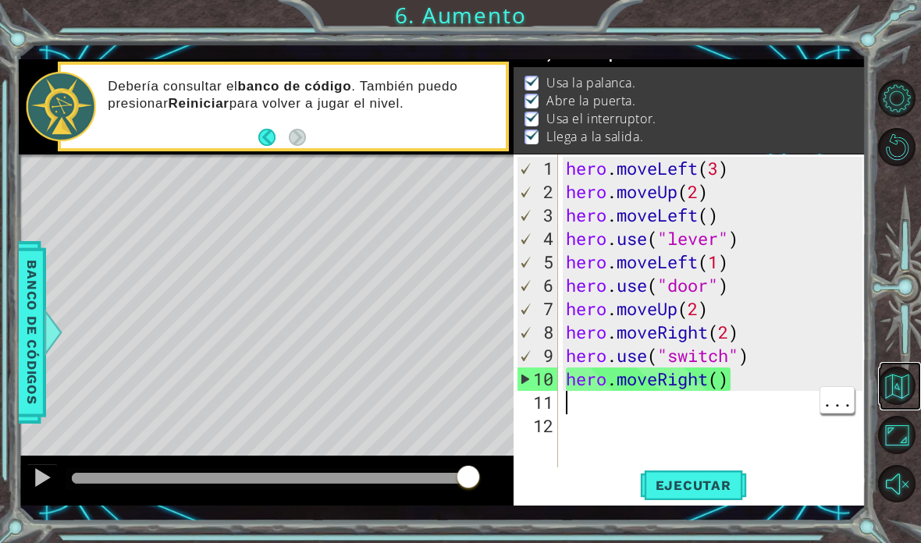
click at [639, 405] on button "Volver al mapa" at bounding box center [897, 386] width 38 height 38
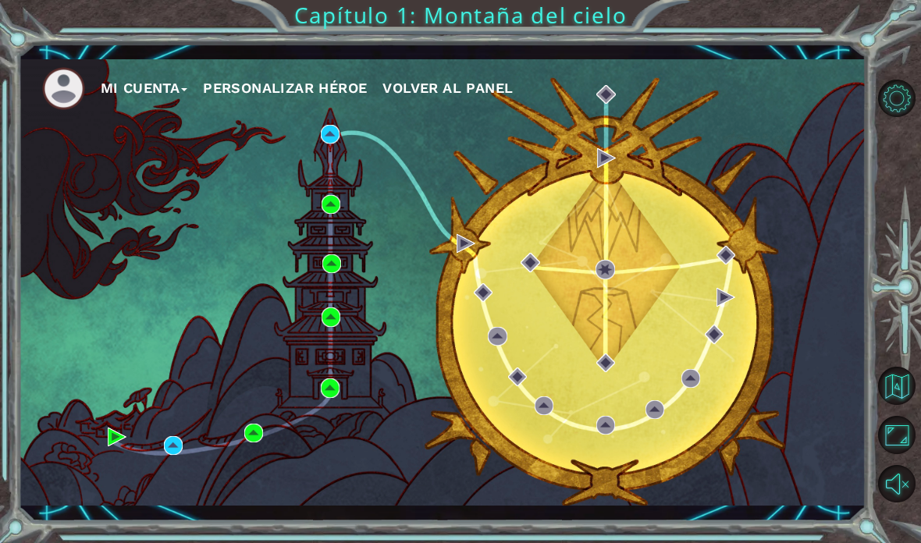
click at [332, 185] on div "Mi Cuenta Personalizar héroe Volver al panel" at bounding box center [442, 282] width 847 height 447
click at [228, 165] on div "Mi Cuenta Personalizar héroe Volver al panel" at bounding box center [442, 282] width 847 height 447
click at [338, 195] on img at bounding box center [330, 204] width 19 height 19
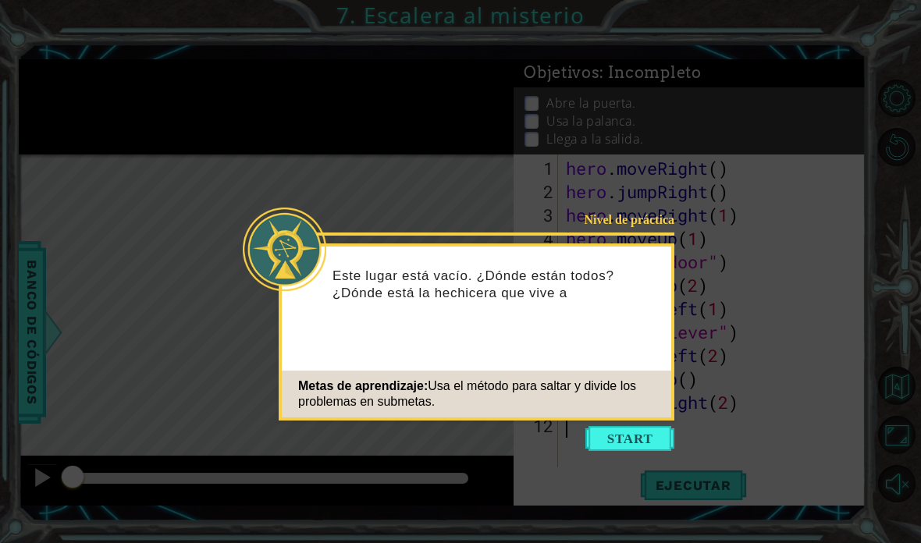
click at [639, 447] on button "Start" at bounding box center [629, 438] width 89 height 25
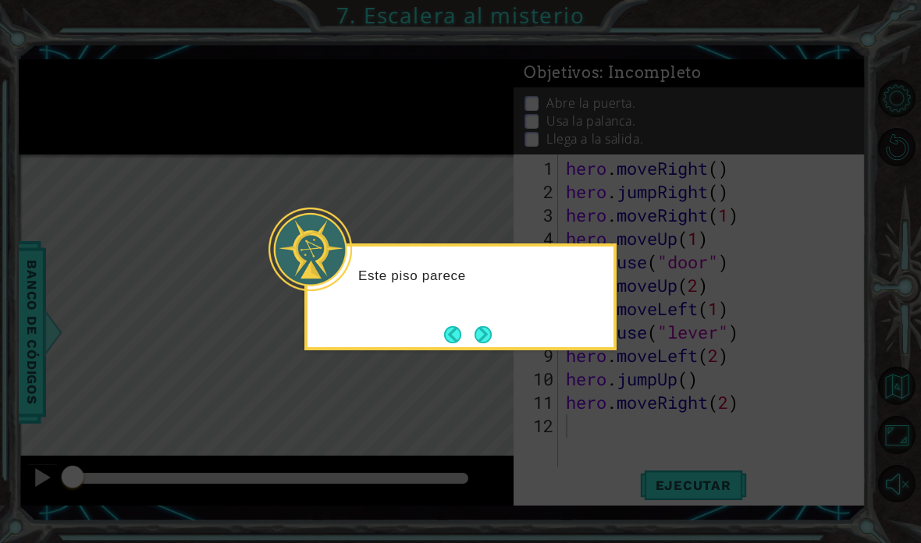
click at [492, 336] on button "Next" at bounding box center [482, 334] width 17 height 17
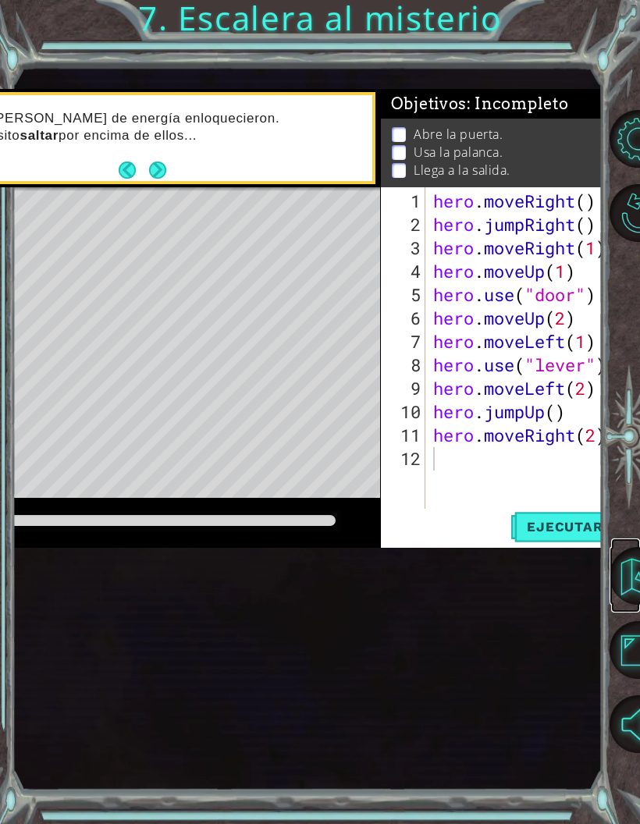
click at [615, 605] on button "Volver al mapa" at bounding box center [638, 576] width 58 height 58
